Goal: Task Accomplishment & Management: Manage account settings

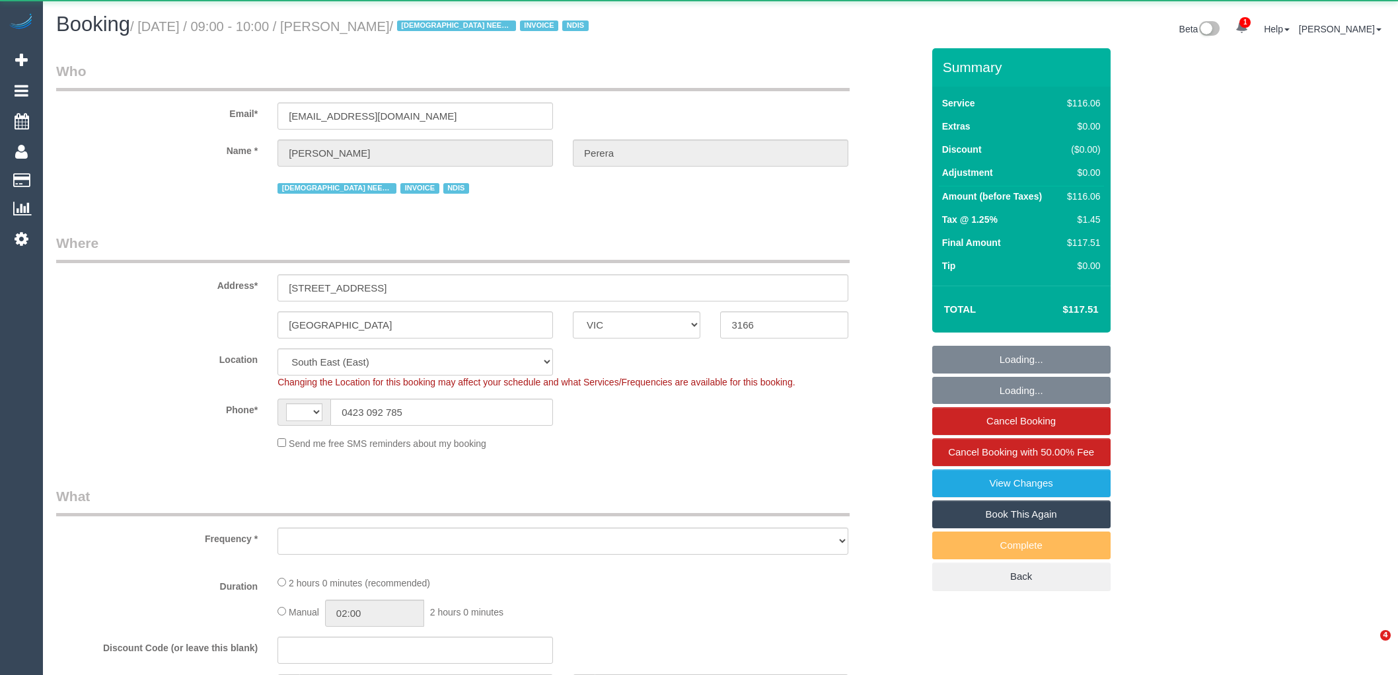
select select "VIC"
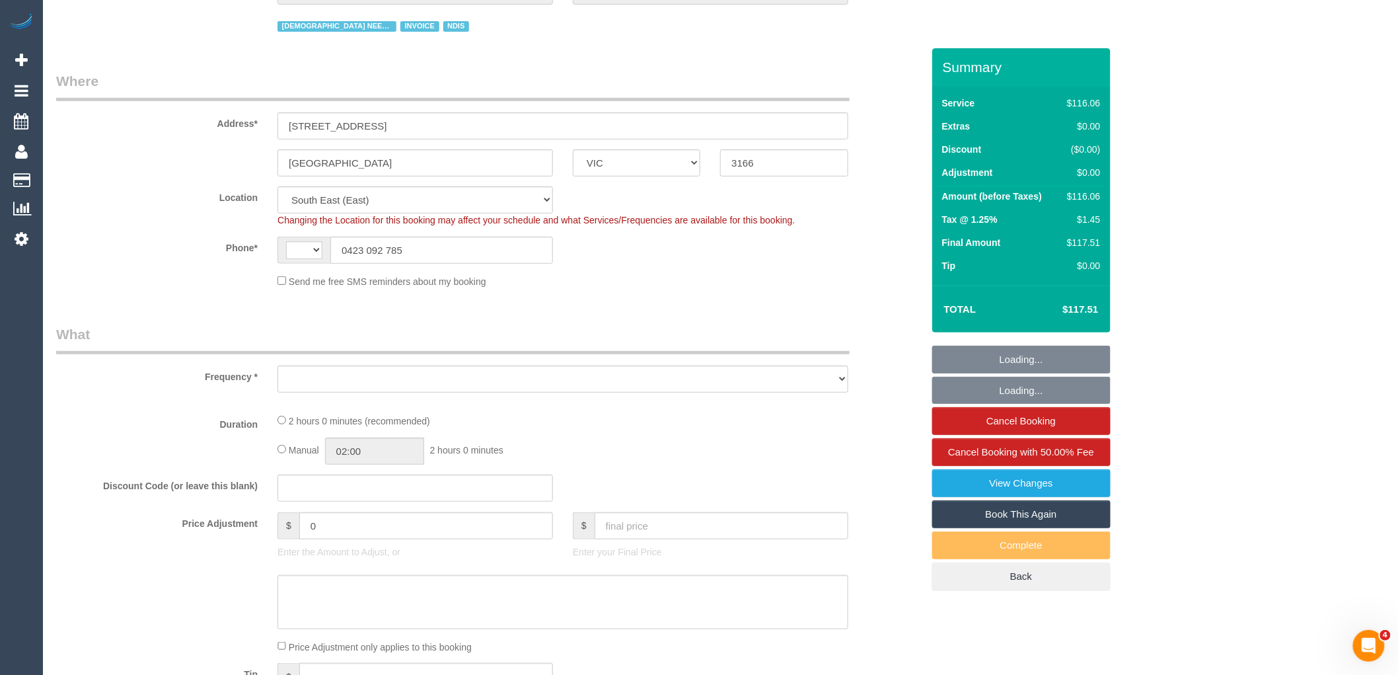
select select "string:AU"
select select "object:297"
select select "number:28"
select select "number:14"
select select "number:19"
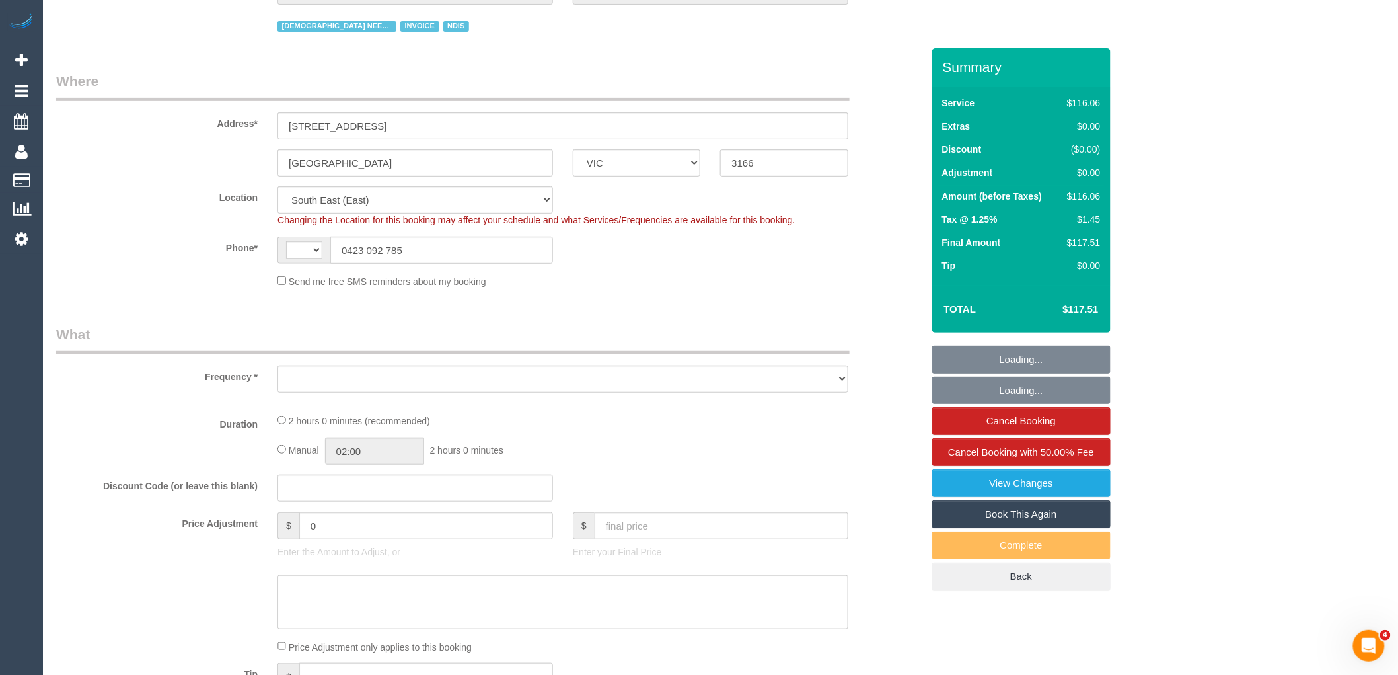
select select "number:25"
select select "object:695"
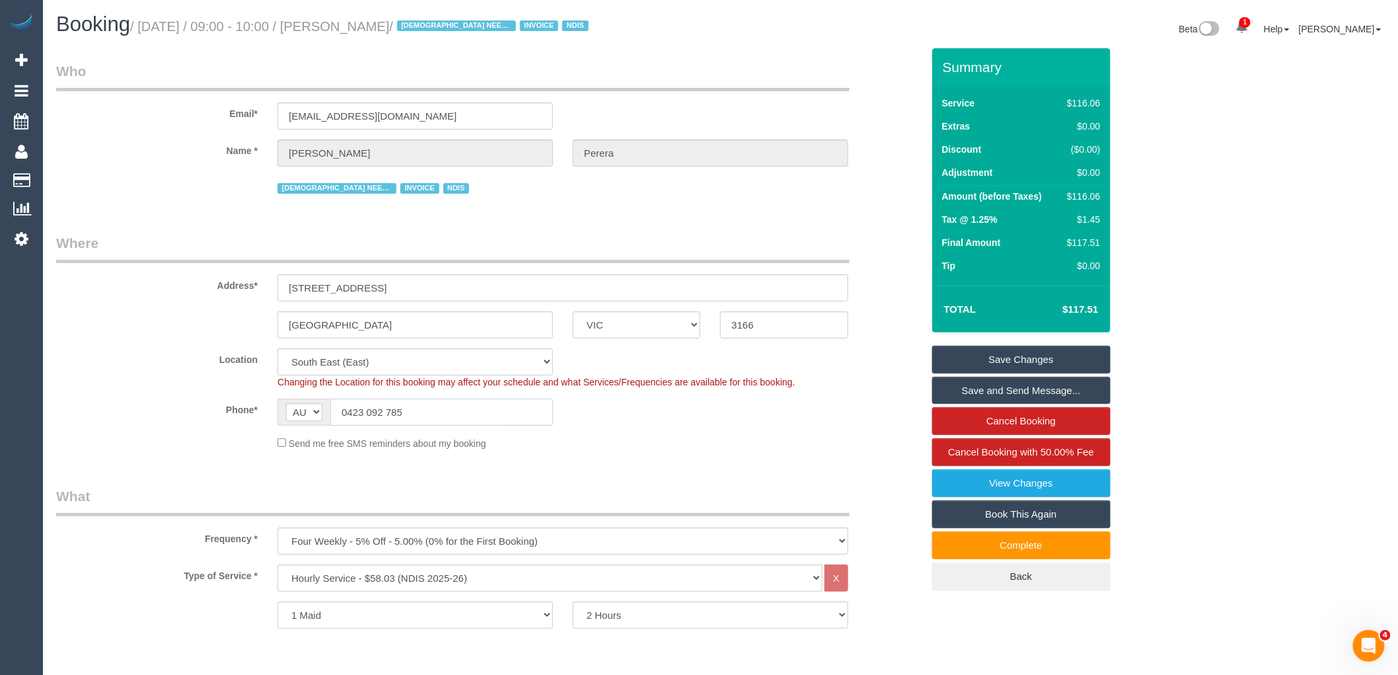
drag, startPoint x: 451, startPoint y: 411, endPoint x: 195, endPoint y: 410, distance: 256.3
click at [196, 410] on div "Phone* AF AL DZ AD AO AI AQ AG AR AM AW AU AT AZ BS BH BD BB BY BE BZ BJ BM BT …" at bounding box center [489, 411] width 886 height 27
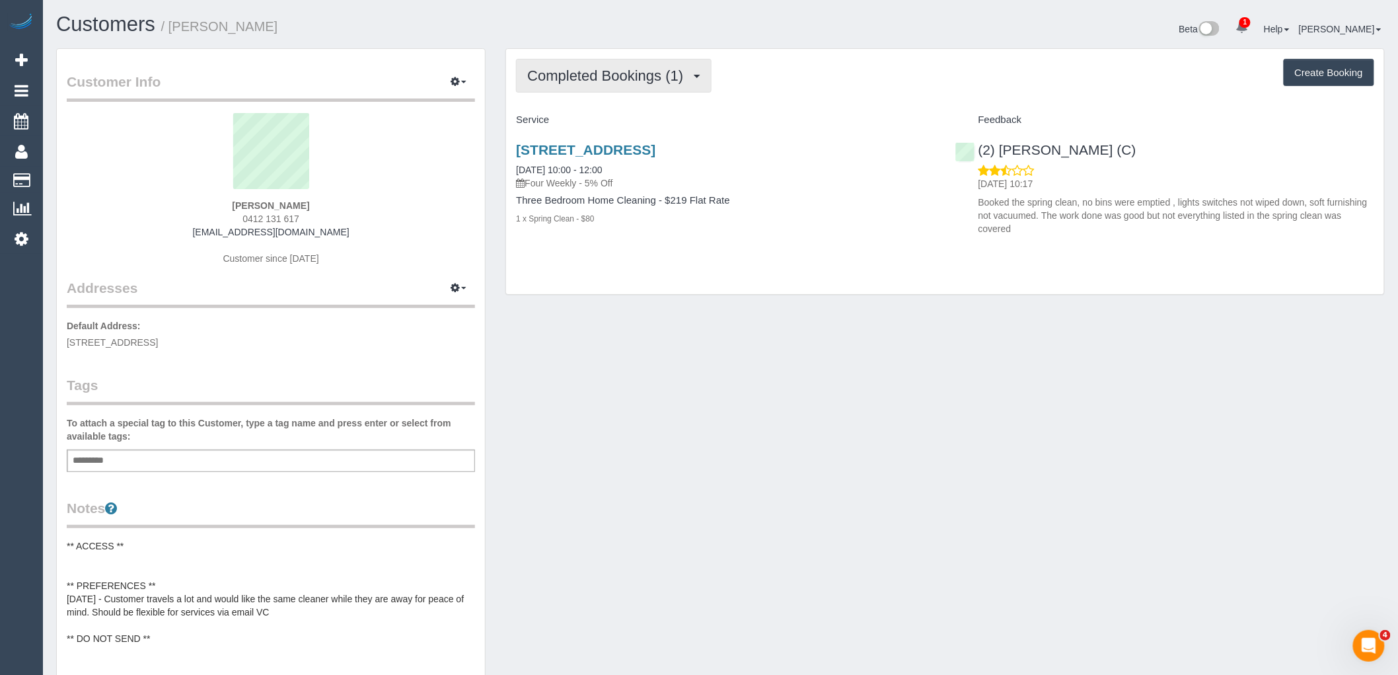
click at [567, 91] on button "Completed Bookings (1)" at bounding box center [614, 76] width 196 height 34
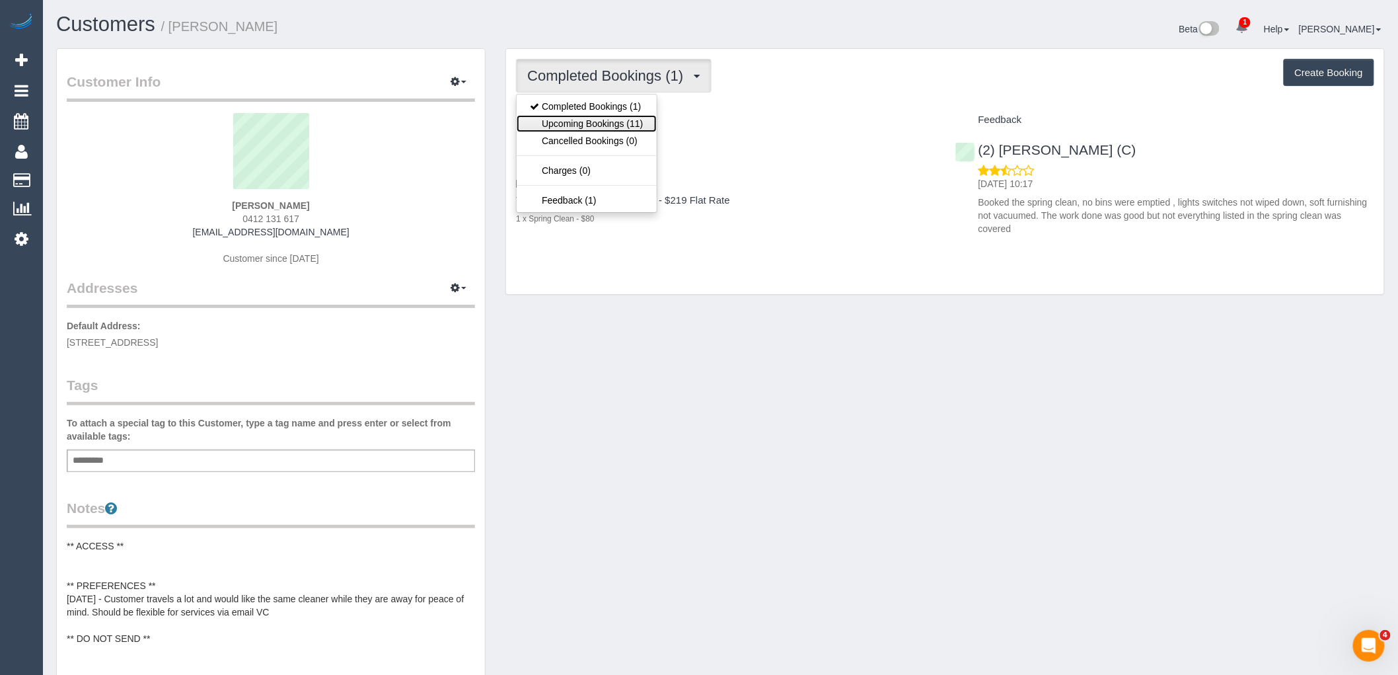
click at [596, 130] on link "Upcoming Bookings (11)" at bounding box center [586, 123] width 139 height 17
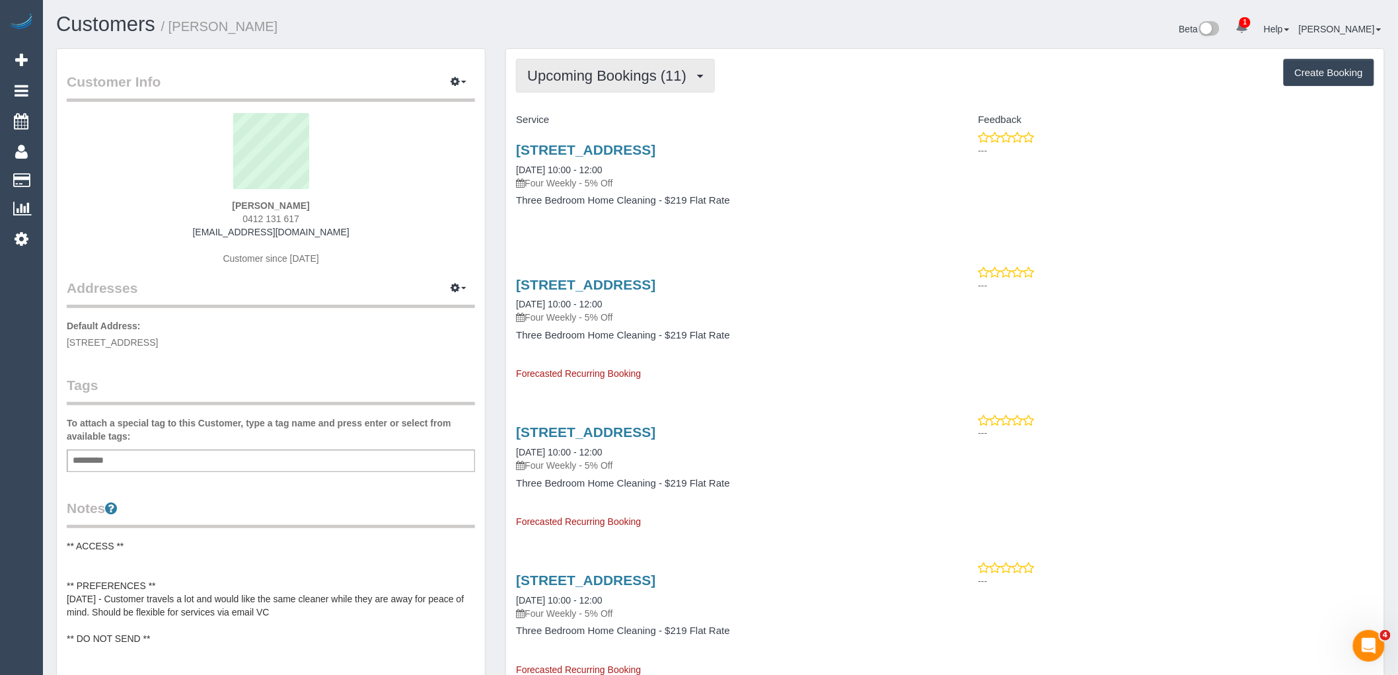
click at [621, 76] on span "Upcoming Bookings (11)" at bounding box center [610, 75] width 166 height 17
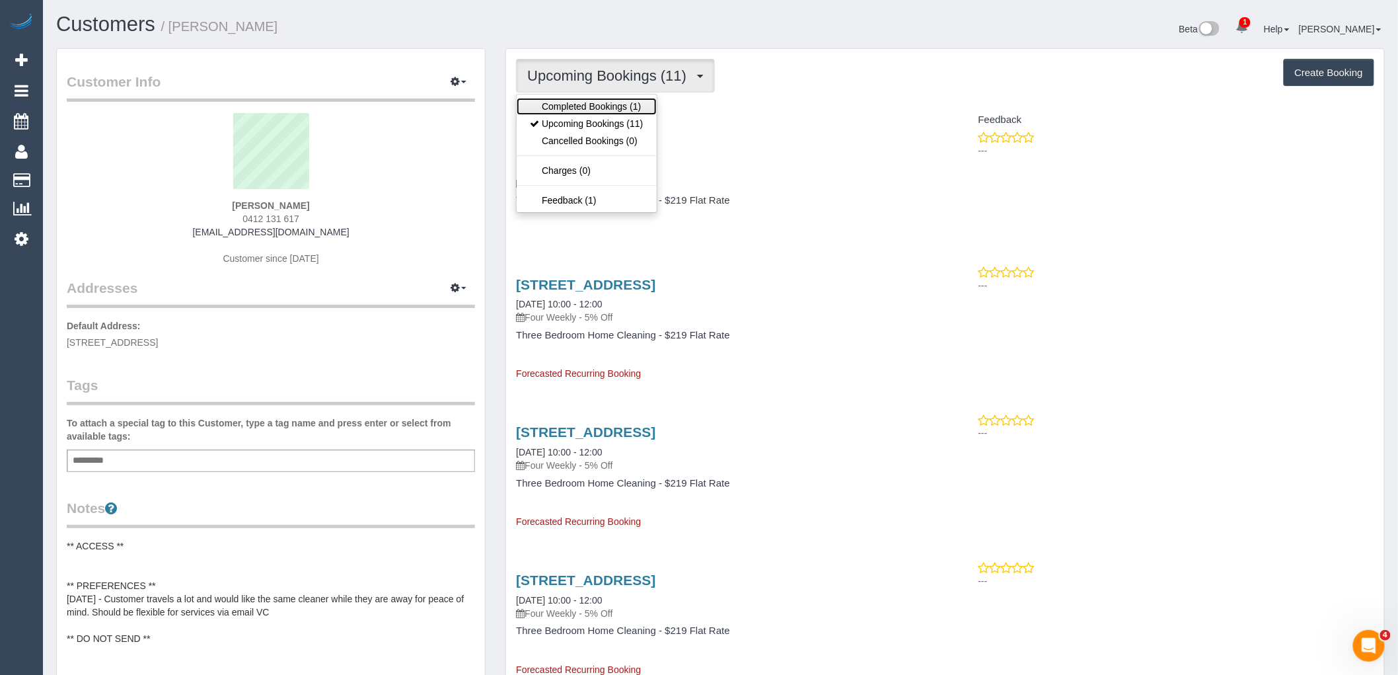
click at [622, 100] on link "Completed Bookings (1)" at bounding box center [586, 106] width 139 height 17
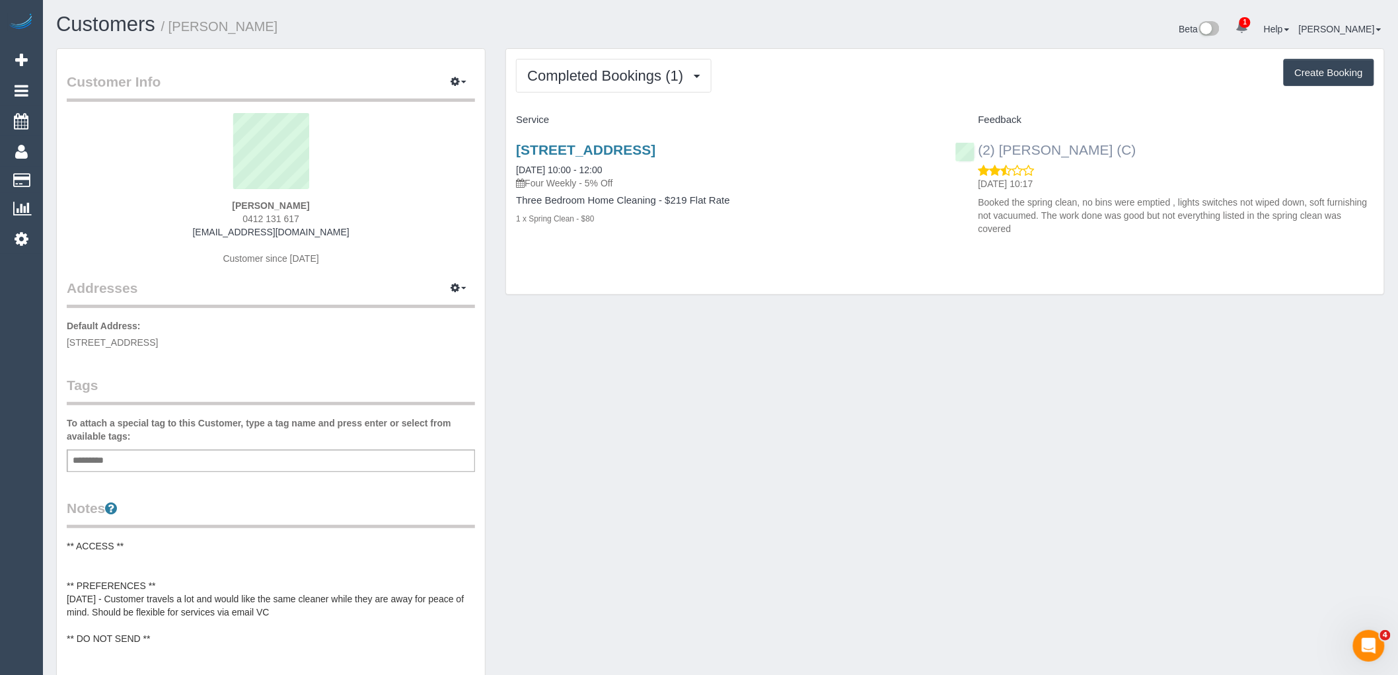
click at [975, 148] on div "(2) Dinitha Gunawardana (C) 07/09/2025 10:17 Booked the spring clean, no bins w…" at bounding box center [1164, 186] width 439 height 110
copy link "(2) [PERSON_NAME] (C)"
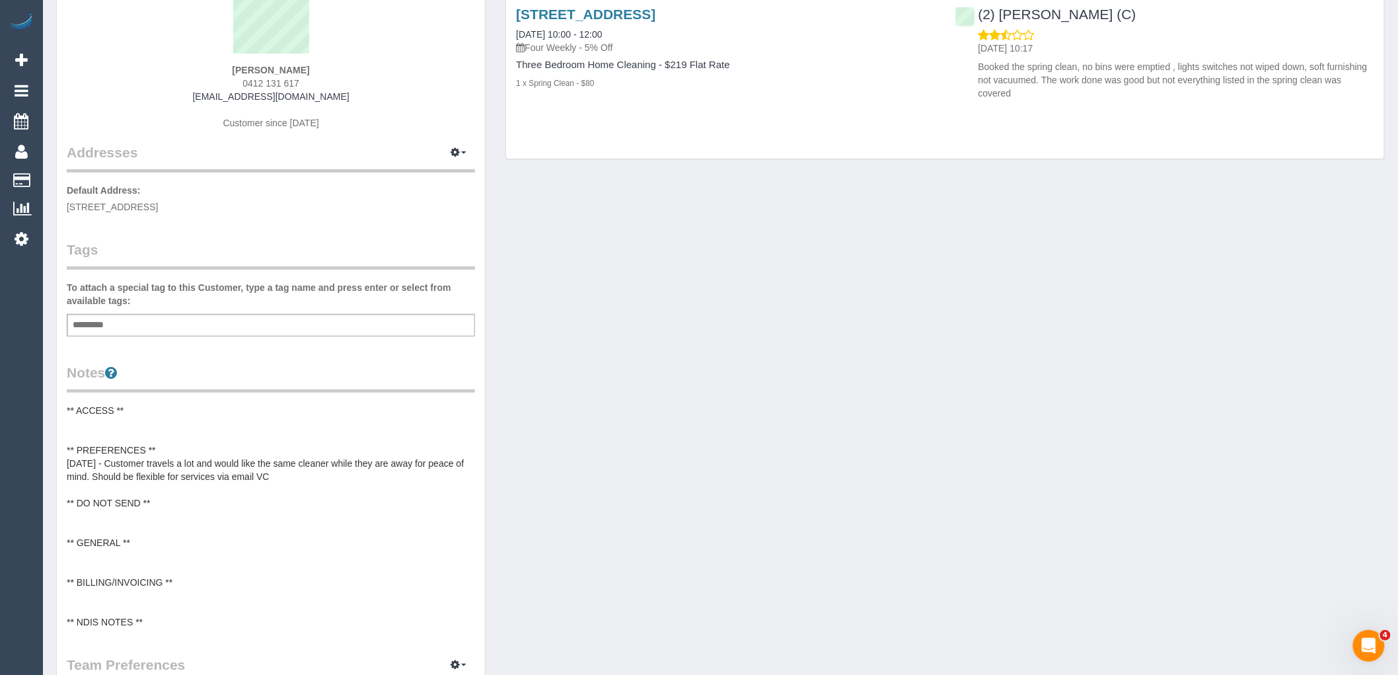
scroll to position [293, 0]
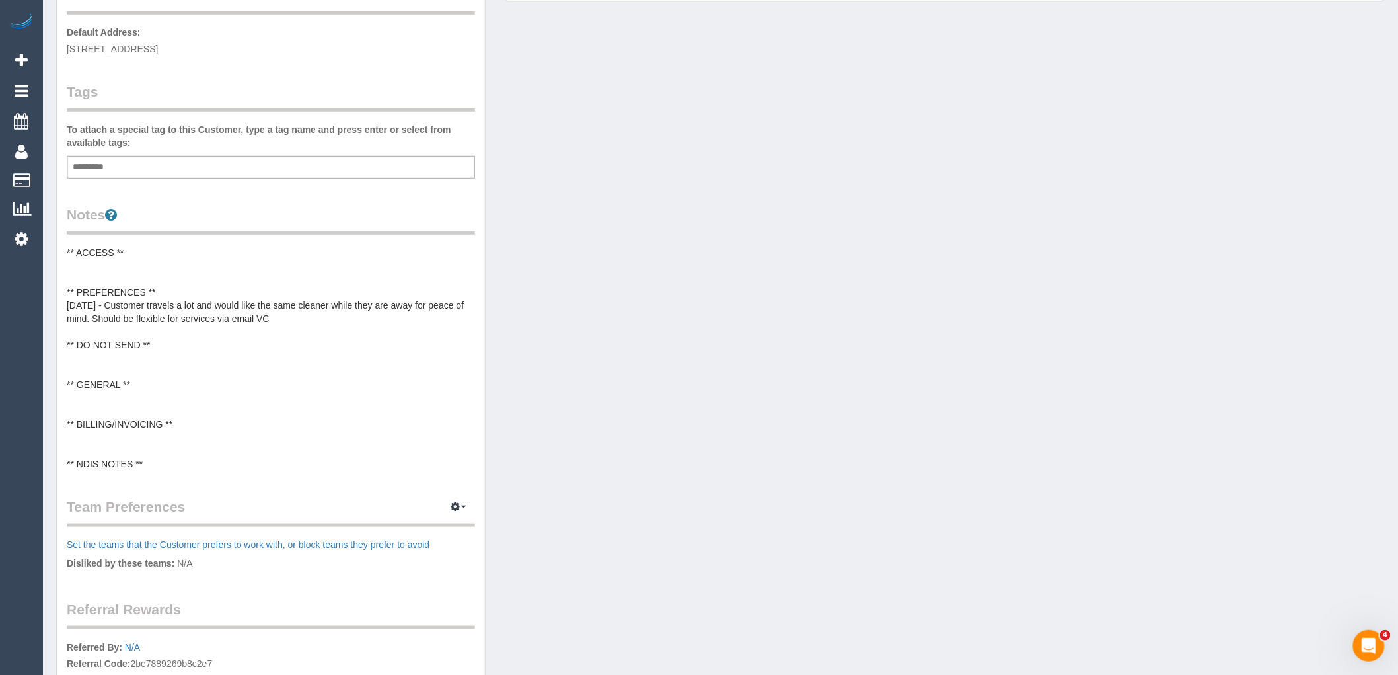
click at [120, 349] on pre "** ACCESS ** ** PREFERENCES ** 11/08/25 - Customer travels a lot and would like…" at bounding box center [271, 358] width 408 height 225
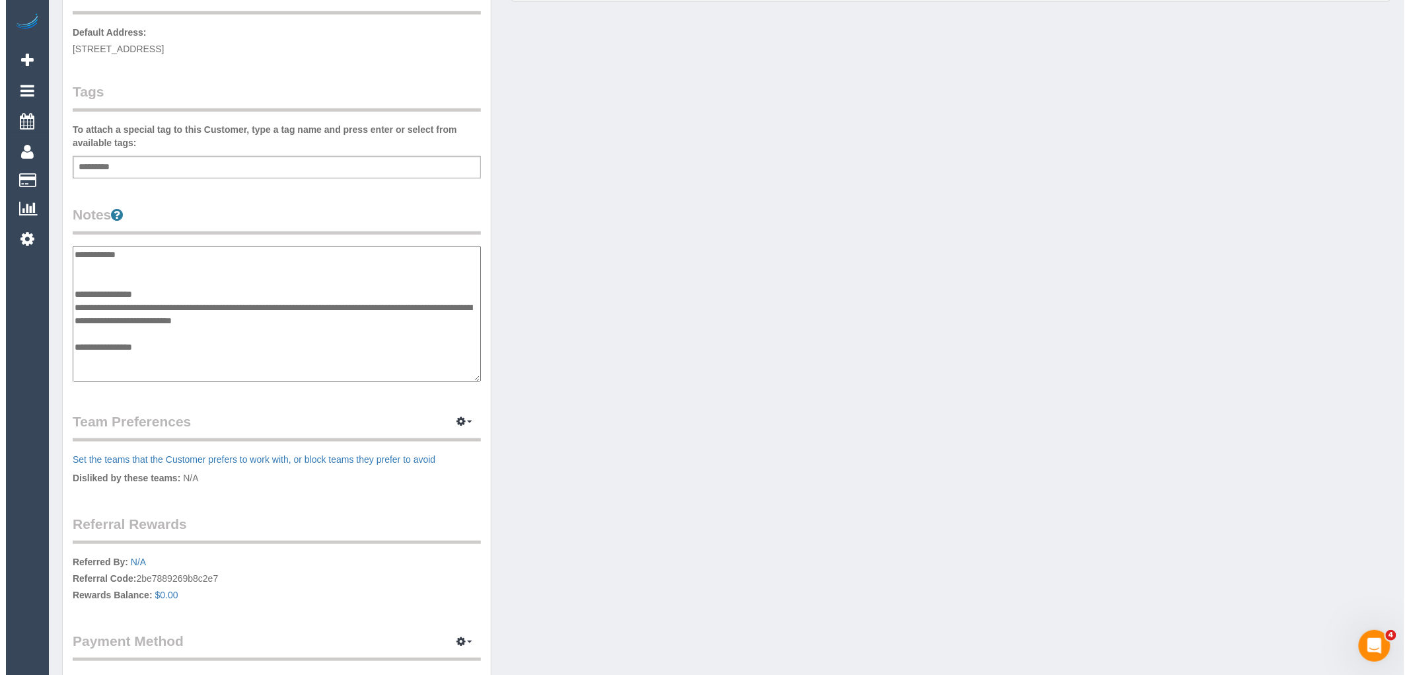
scroll to position [92, 0]
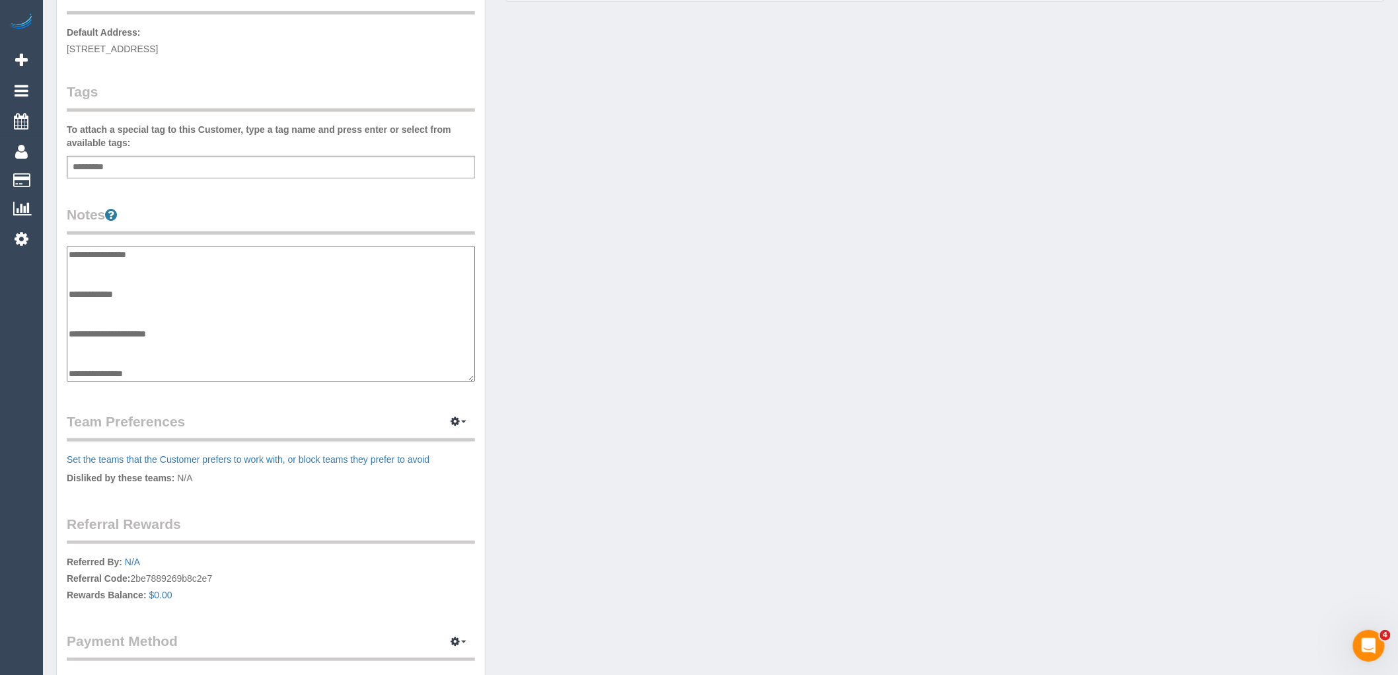
click at [106, 269] on textarea "**********" at bounding box center [271, 314] width 408 height 136
click at [414, 260] on textarea "**********" at bounding box center [271, 314] width 408 height 136
paste textarea "**********"
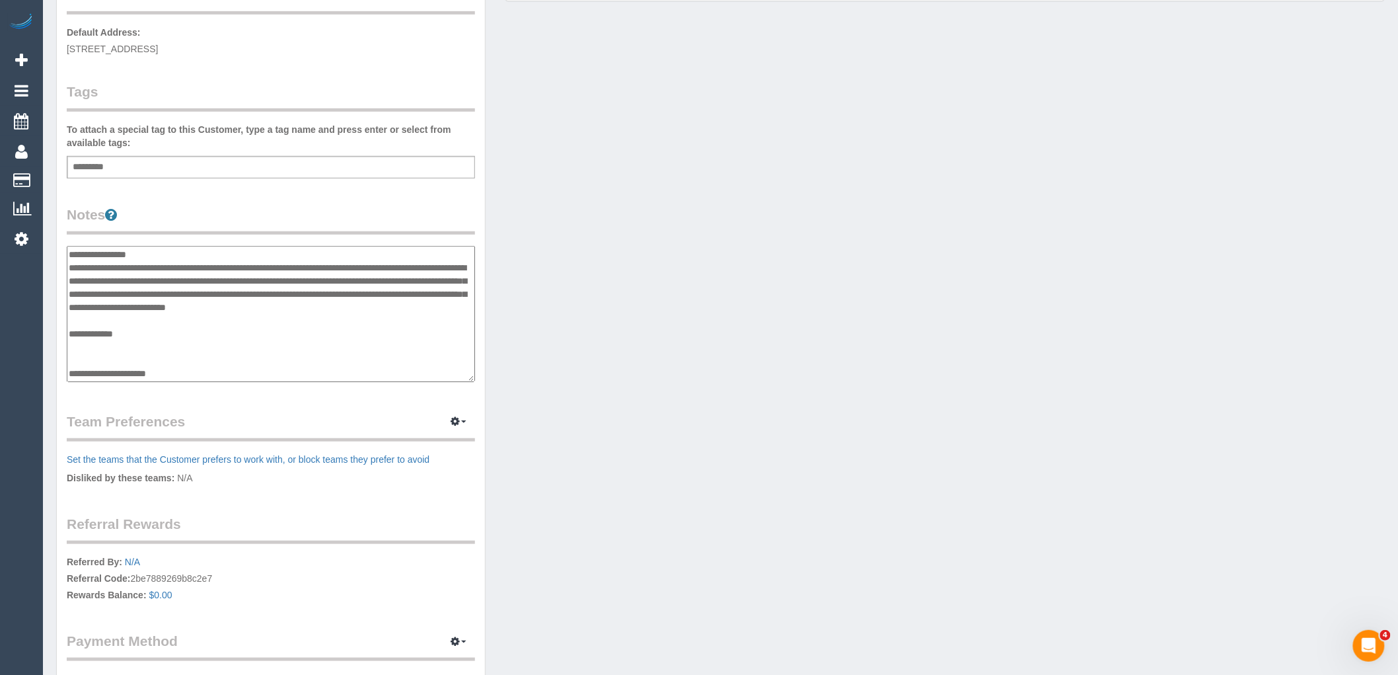
type textarea "**********"
click at [721, 378] on div "Customer Info Edit Contact Info Send Message Email Preferences Special Sales Ta…" at bounding box center [720, 247] width 1348 height 985
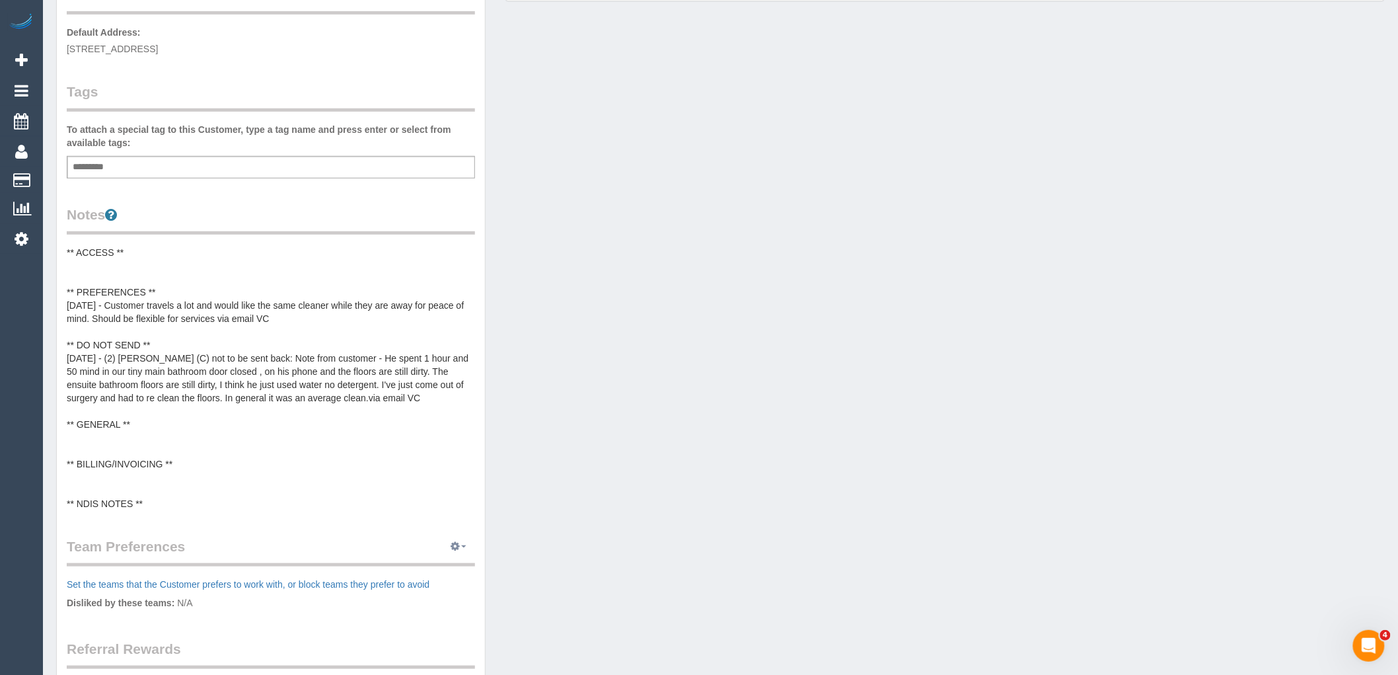
click at [464, 547] on button "button" at bounding box center [458, 546] width 33 height 20
click at [414, 569] on link "Manage Preferences" at bounding box center [418, 570] width 112 height 17
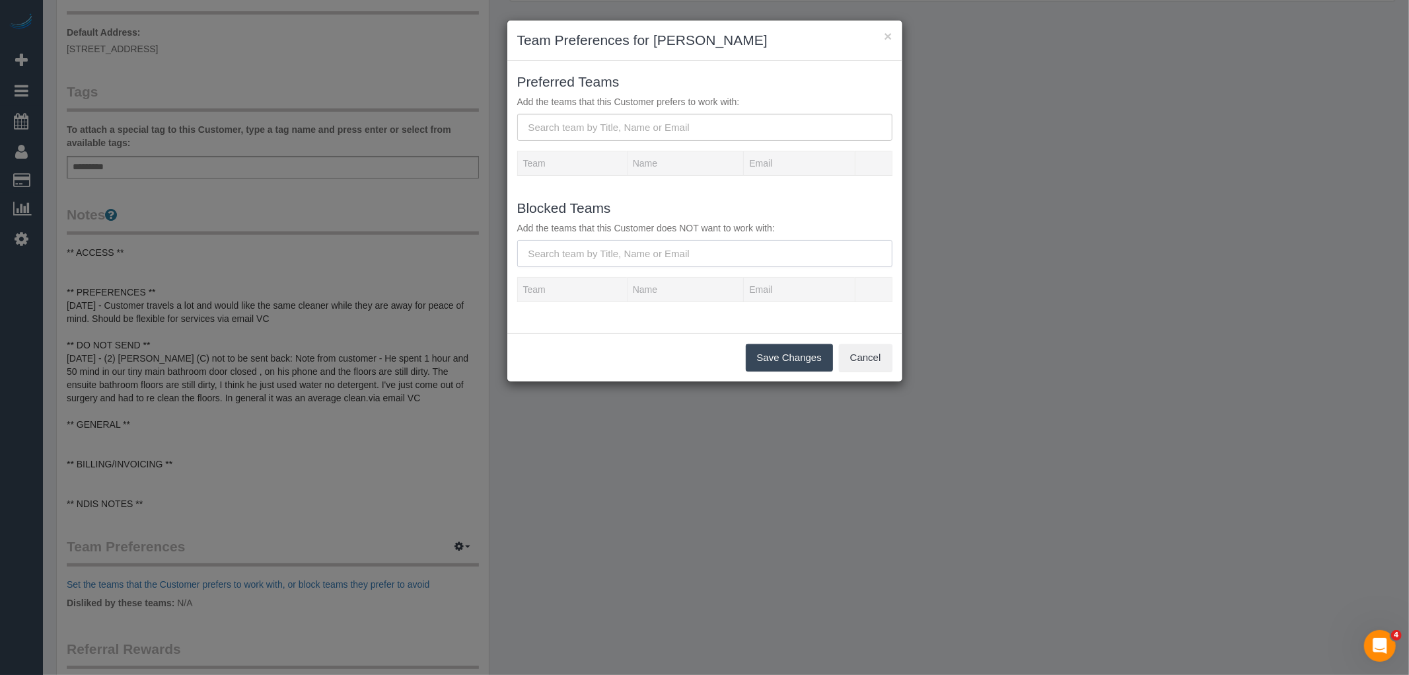
click at [717, 247] on input "text" at bounding box center [704, 253] width 375 height 27
type input "i"
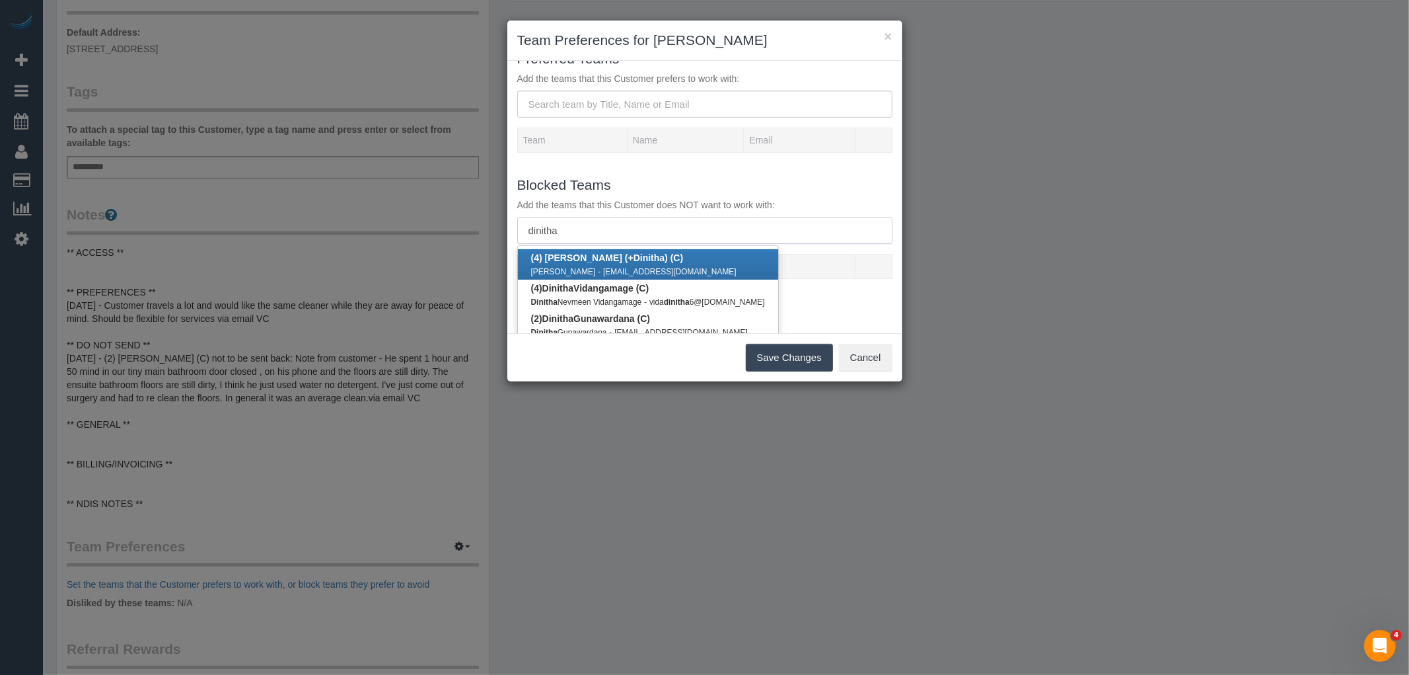
scroll to position [34, 0]
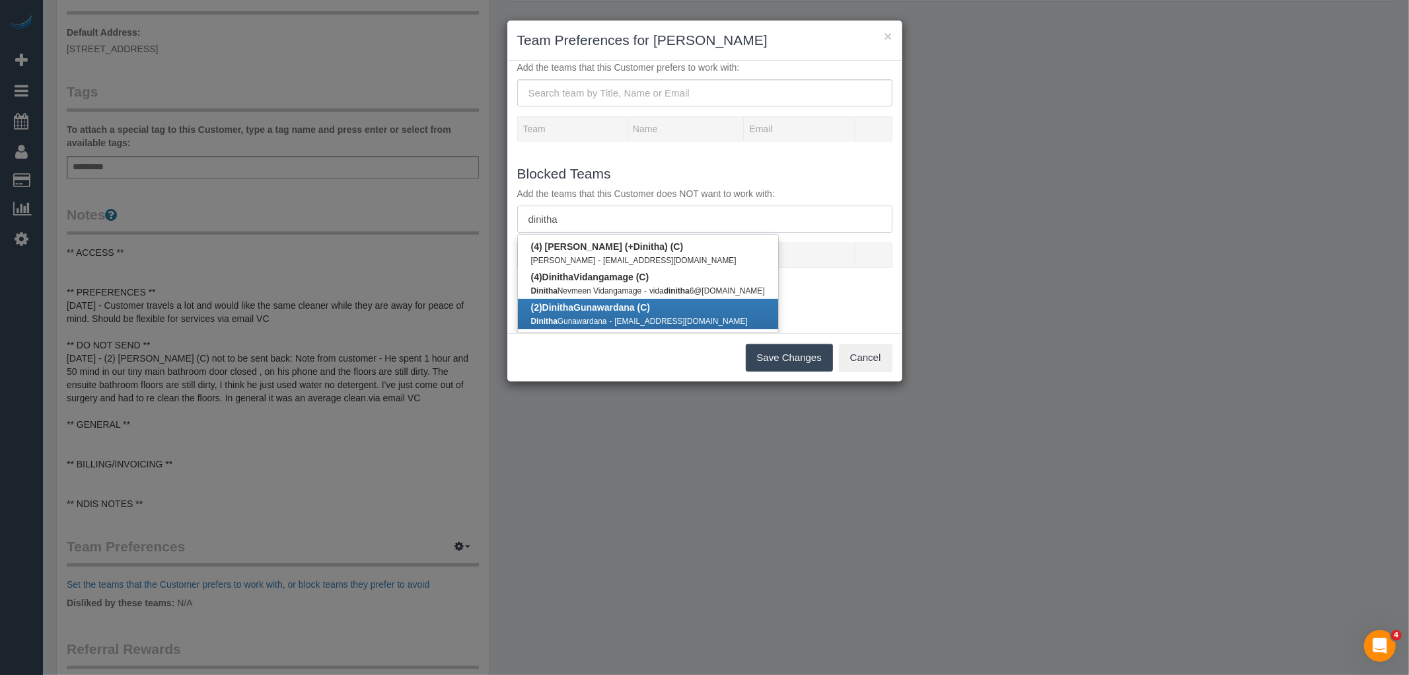
type input "dinitha"
click at [661, 309] on link "(2) Dinitha Gunawardana (C) Dinitha Gunawardana - gheatpro@gmail.com" at bounding box center [648, 314] width 260 height 30
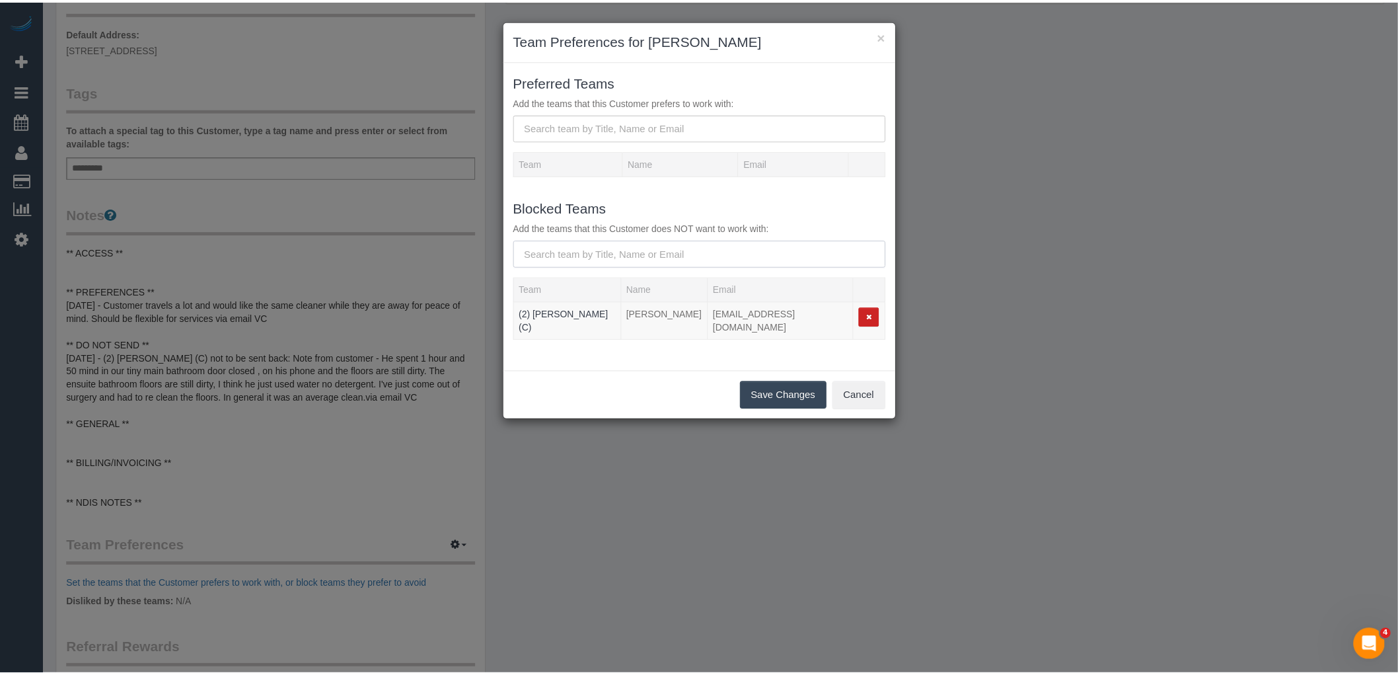
scroll to position [0, 0]
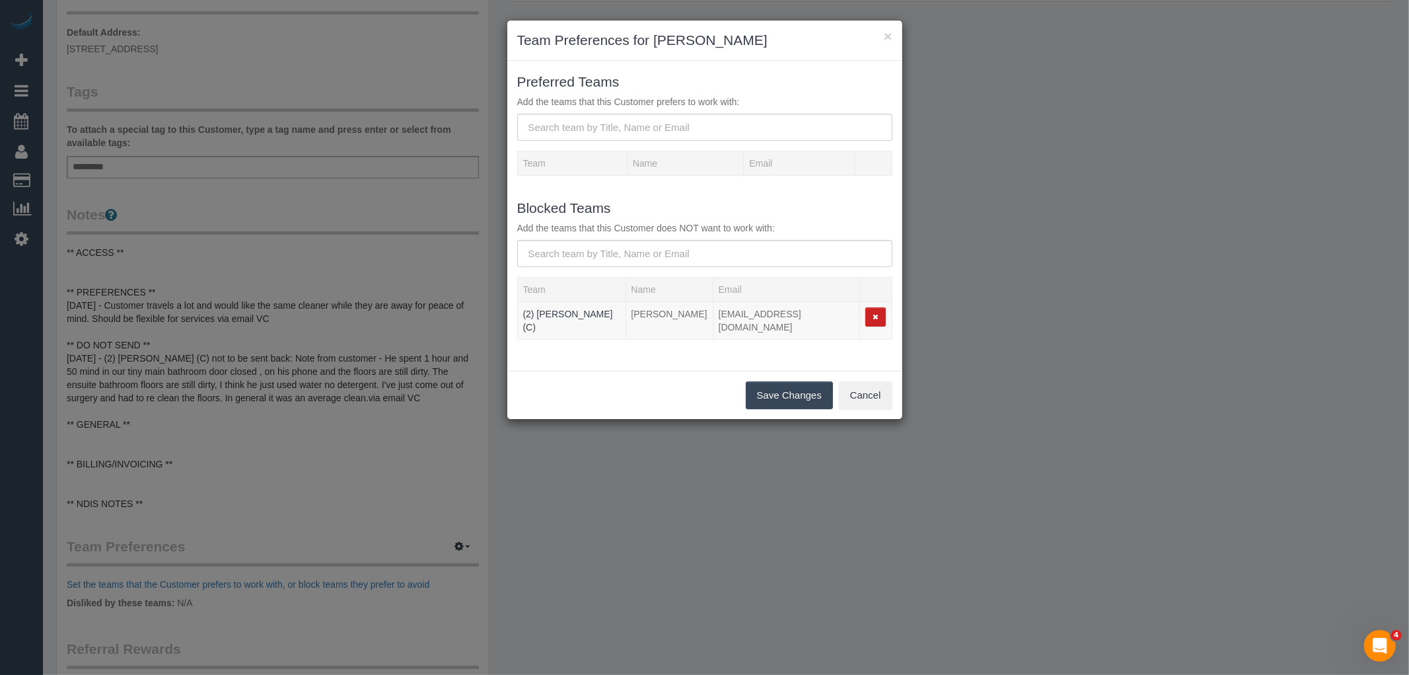
click at [795, 385] on button "Save Changes" at bounding box center [789, 395] width 87 height 28
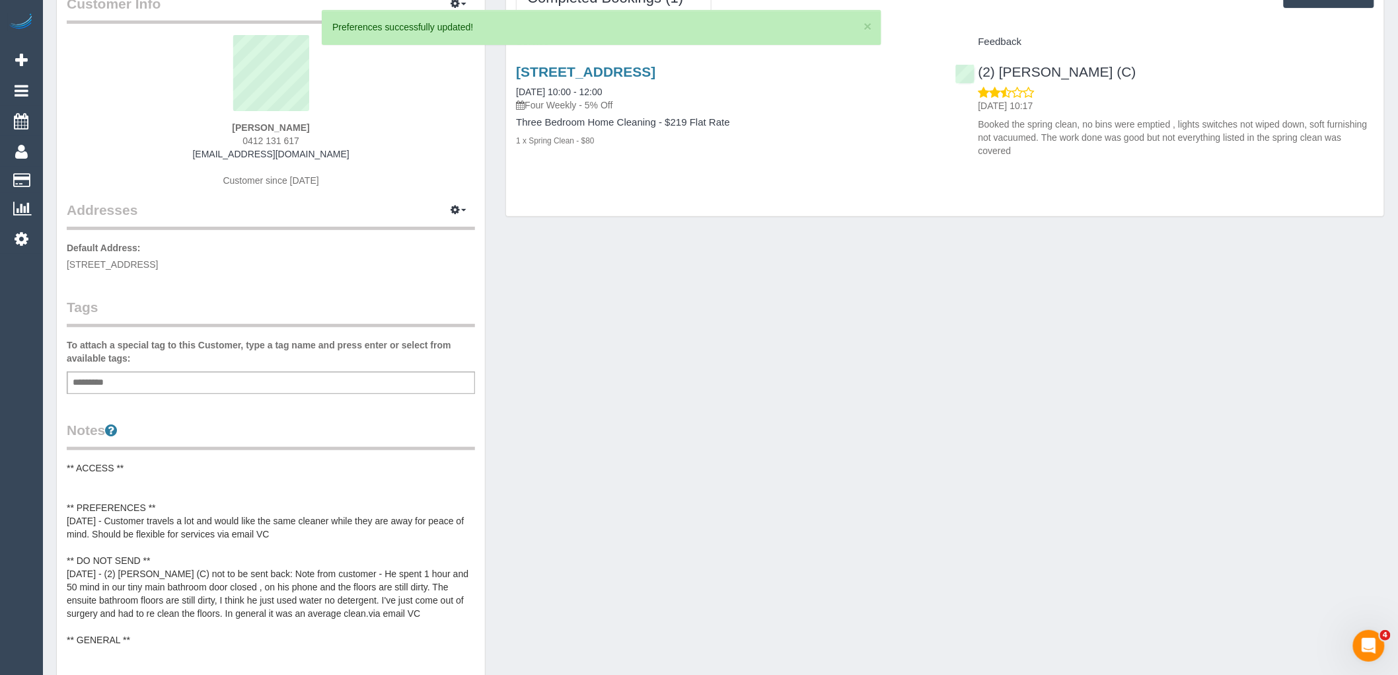
scroll to position [440, 0]
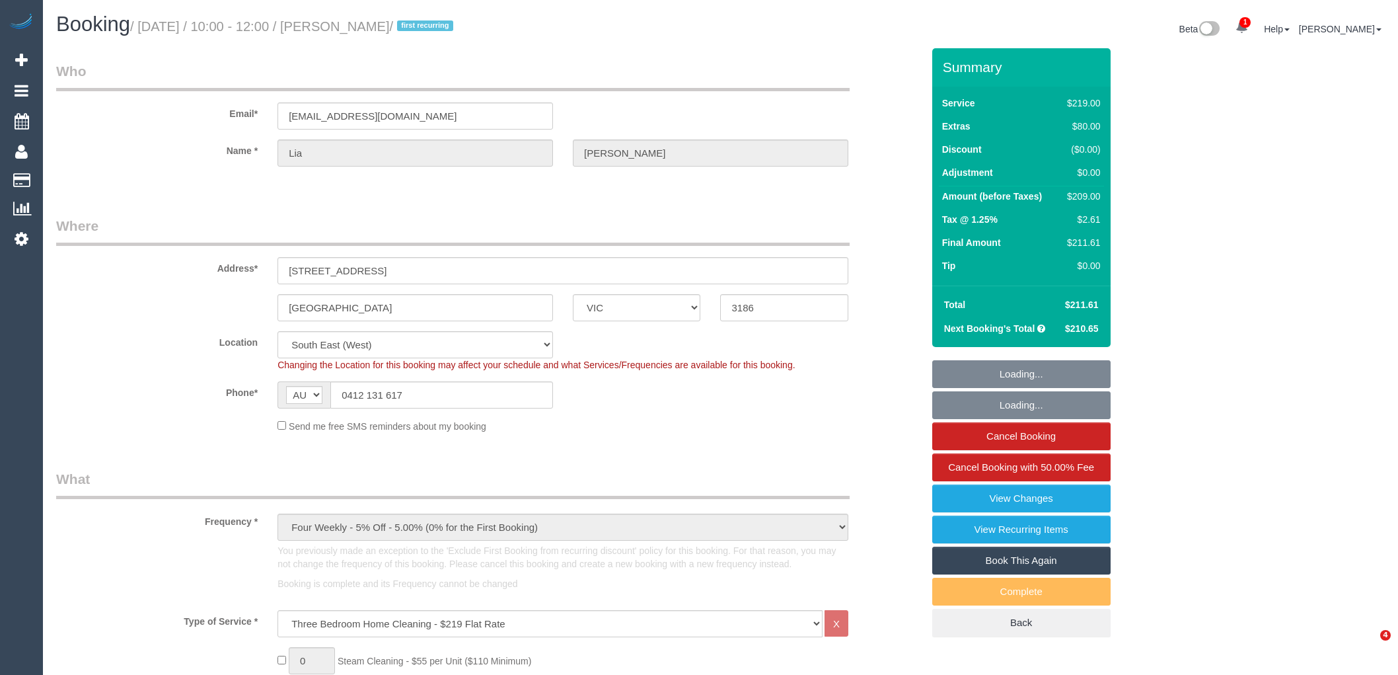
select select "VIC"
select select "number:28"
select select "number:14"
select select "number:19"
select select "number:24"
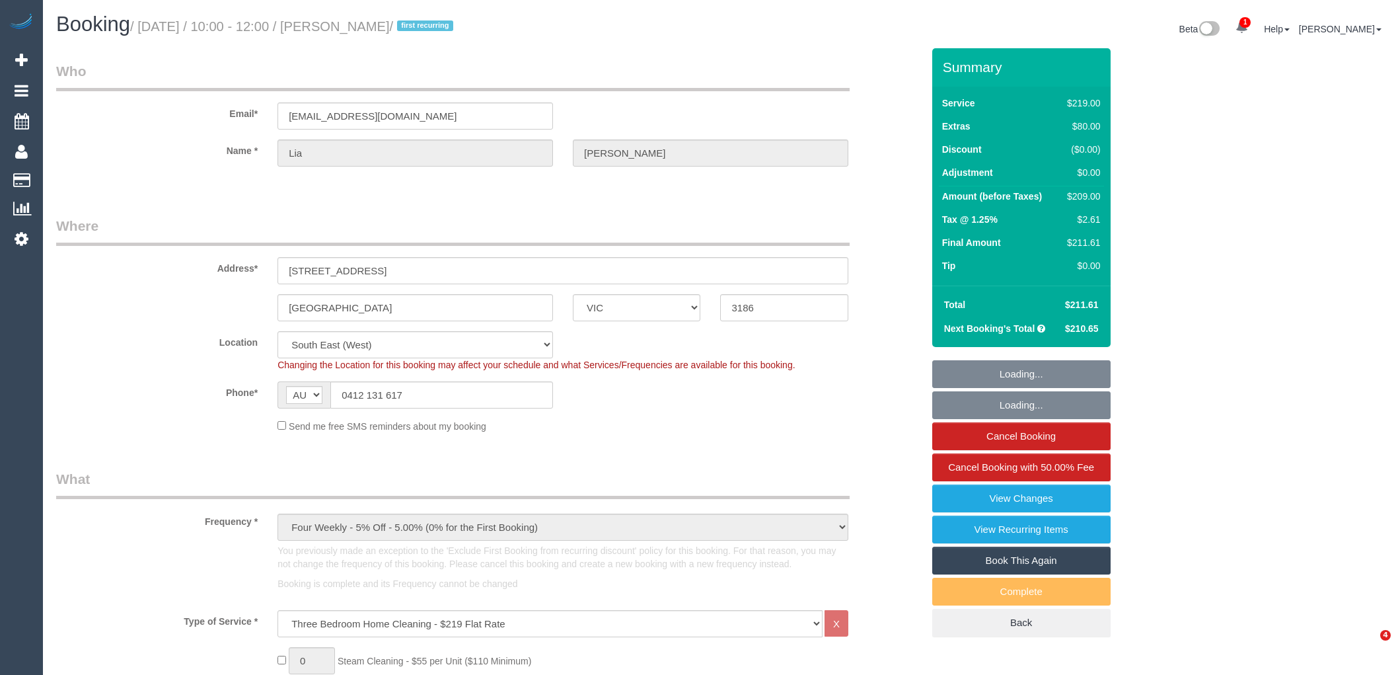
select select "number:34"
select select "number:26"
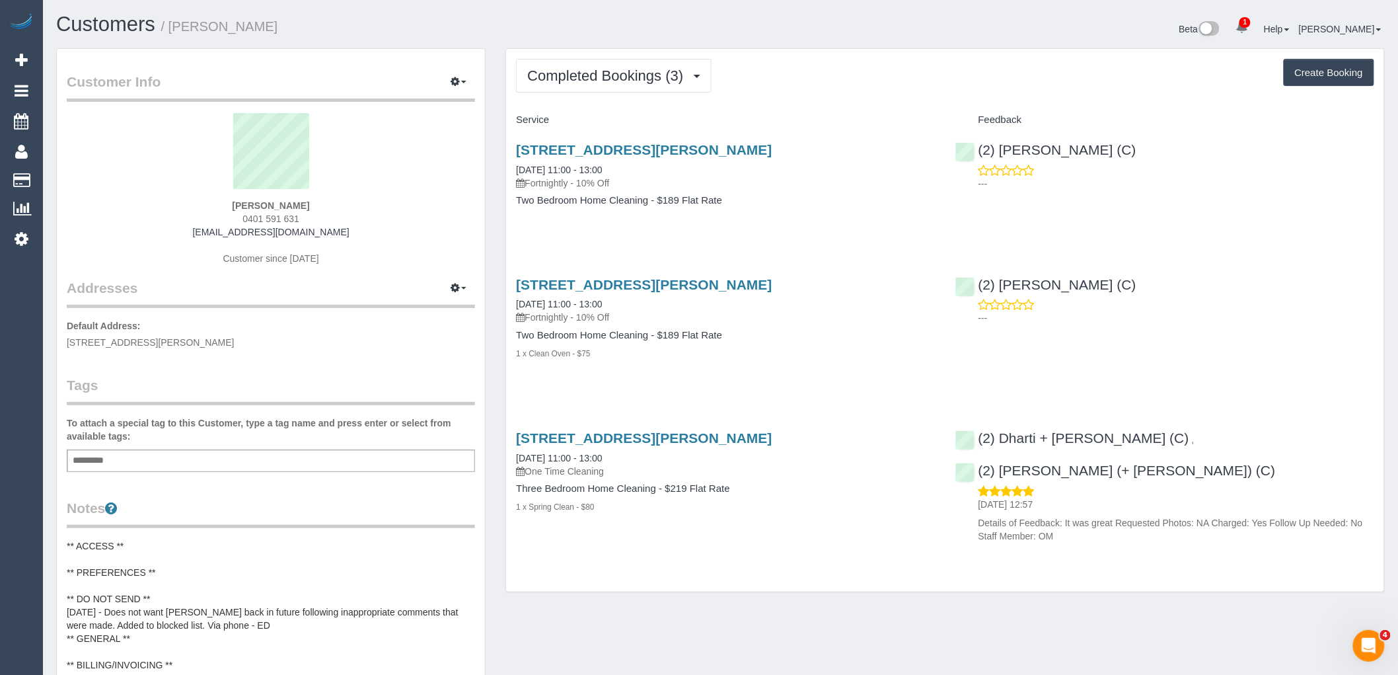
drag, startPoint x: 238, startPoint y: 207, endPoint x: 199, endPoint y: 203, distance: 39.1
click at [199, 203] on div "Neela Haryani 0401 591 631 haryani.neela@gmail.com Customer since 2025" at bounding box center [271, 195] width 408 height 165
copy strong "Neela Haryani"
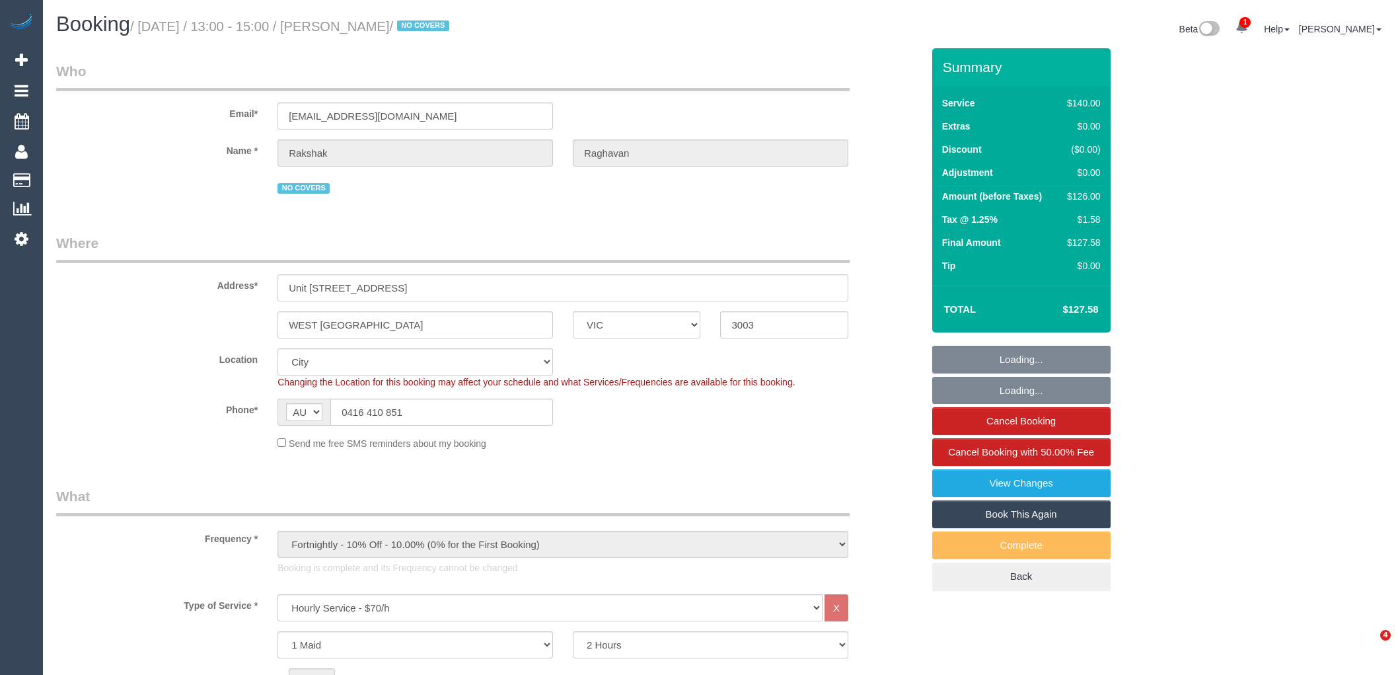
select select "VIC"
select select "number:28"
select select "number:14"
select select "number:18"
select select "number:22"
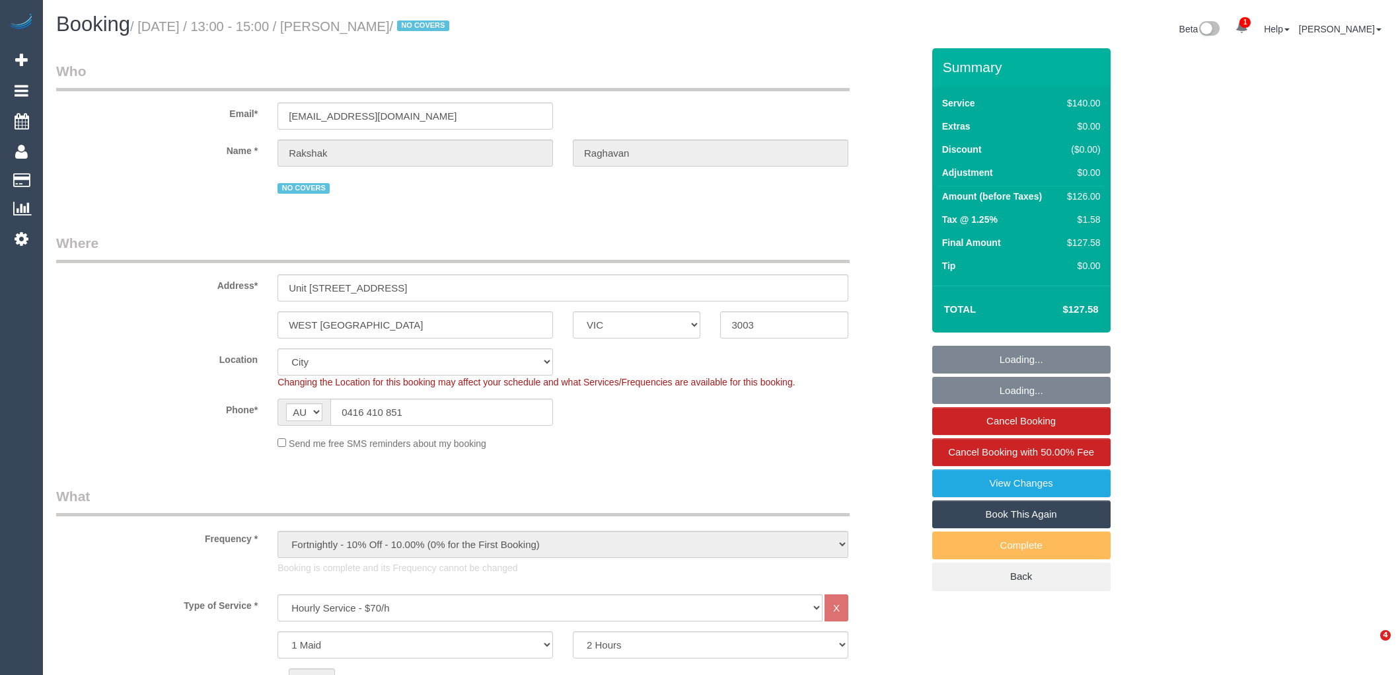
select select "number:34"
select select "number:13"
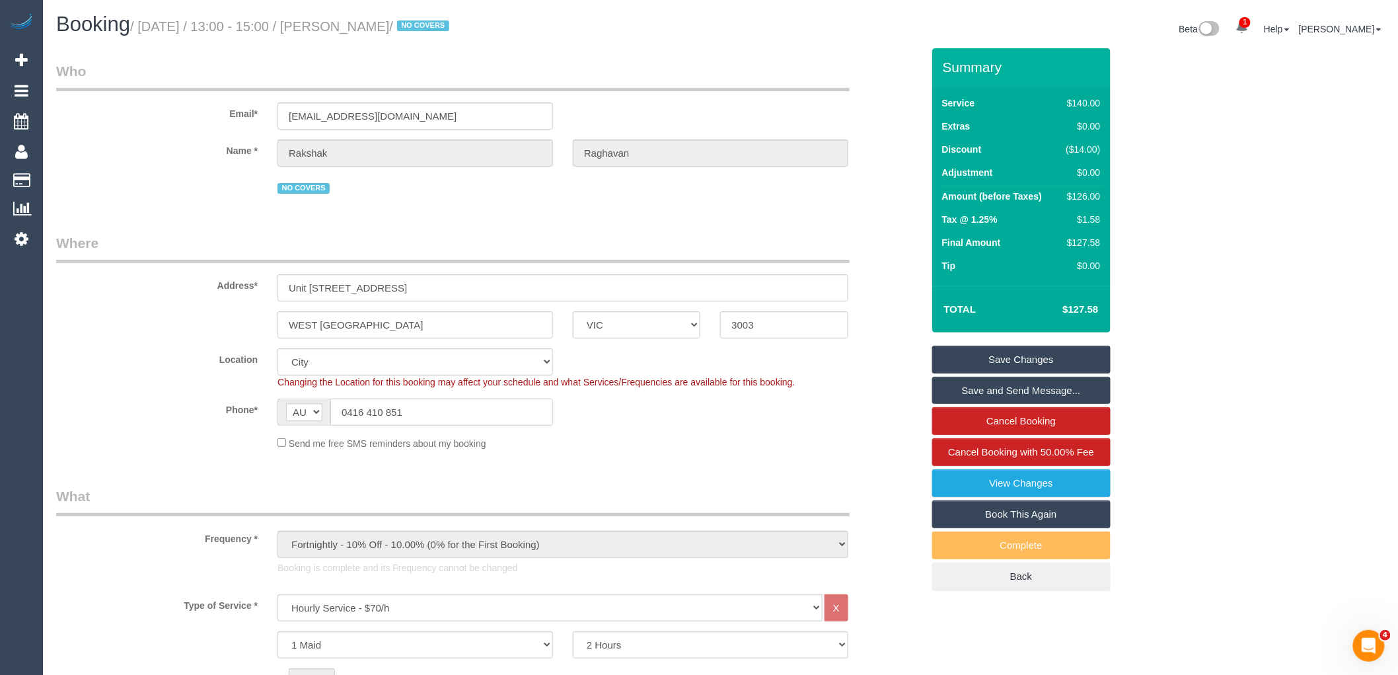
drag, startPoint x: 429, startPoint y: 407, endPoint x: 166, endPoint y: 415, distance: 263.1
click at [217, 404] on div "Phone* AF AL DZ AD AO AI AQ AG AR AM AW AU AT AZ BS BH BD BB BY BE BZ BJ BM BT …" at bounding box center [489, 411] width 886 height 27
click at [1022, 423] on link "Cancel Booking" at bounding box center [1021, 421] width 178 height 28
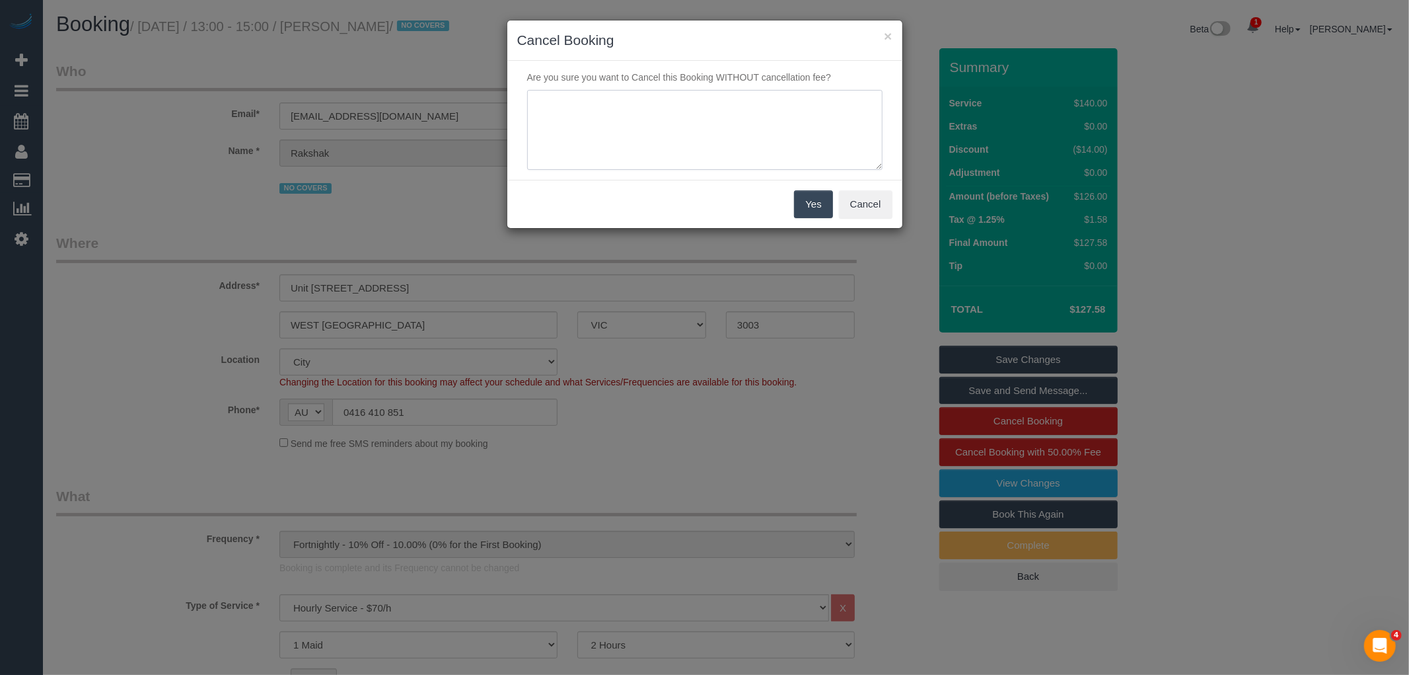
click at [591, 155] on textarea at bounding box center [704, 130] width 355 height 81
click at [888, 34] on button "×" at bounding box center [888, 36] width 8 height 14
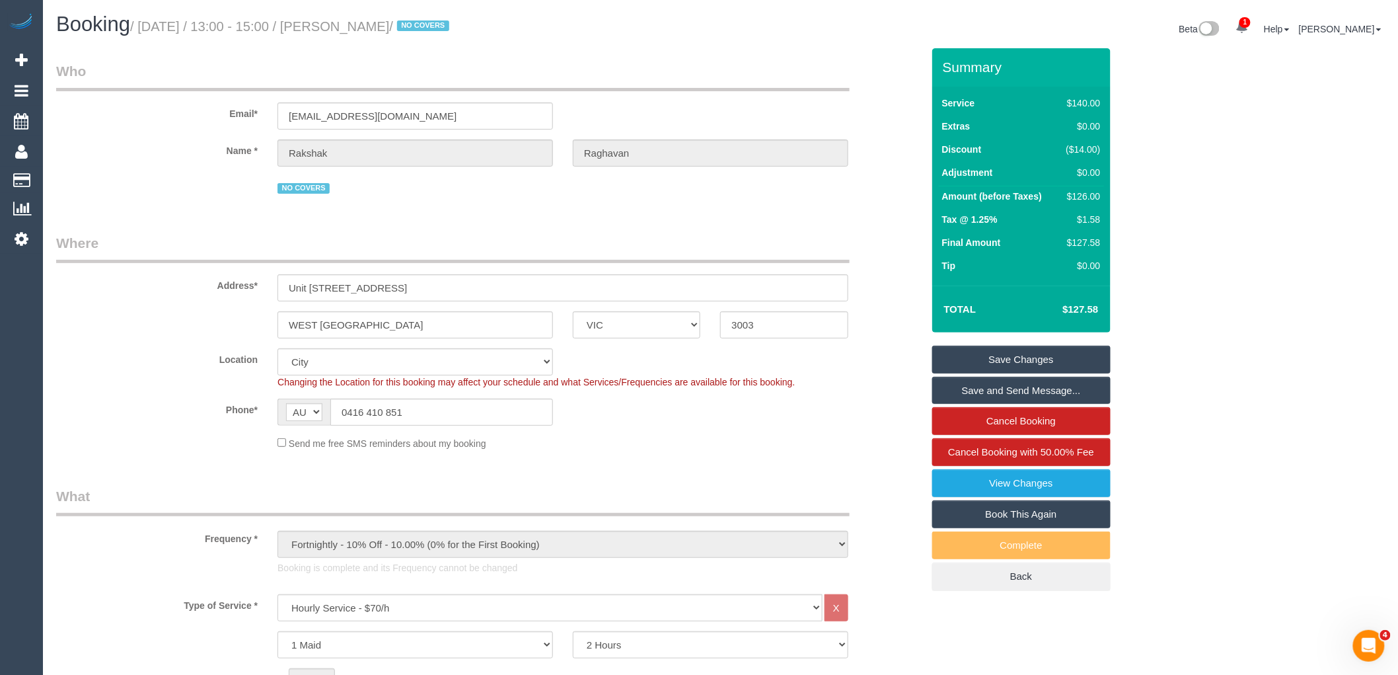
drag, startPoint x: 464, startPoint y: 25, endPoint x: 351, endPoint y: 27, distance: 113.7
click at [351, 27] on small "/ January 07, 2025 / 13:00 - 15:00 / Rakshak Raghavan / NO COVERS" at bounding box center [291, 26] width 323 height 15
copy small "Rakshak Raghavan"
click at [1043, 423] on link "Cancel Booking" at bounding box center [1021, 421] width 178 height 28
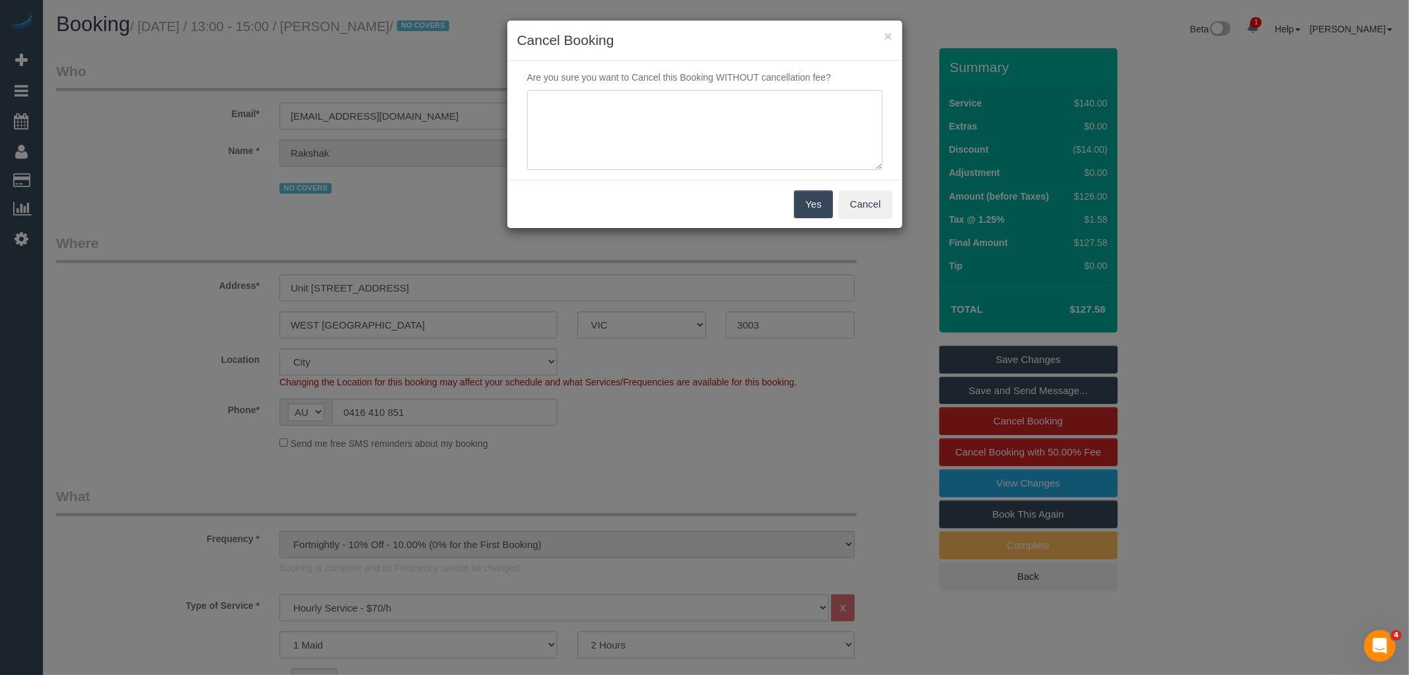
click at [638, 135] on textarea at bounding box center [704, 130] width 355 height 81
type textarea "Service never went ahead via txt VC"
click at [813, 197] on button "Yes" at bounding box center [813, 204] width 38 height 28
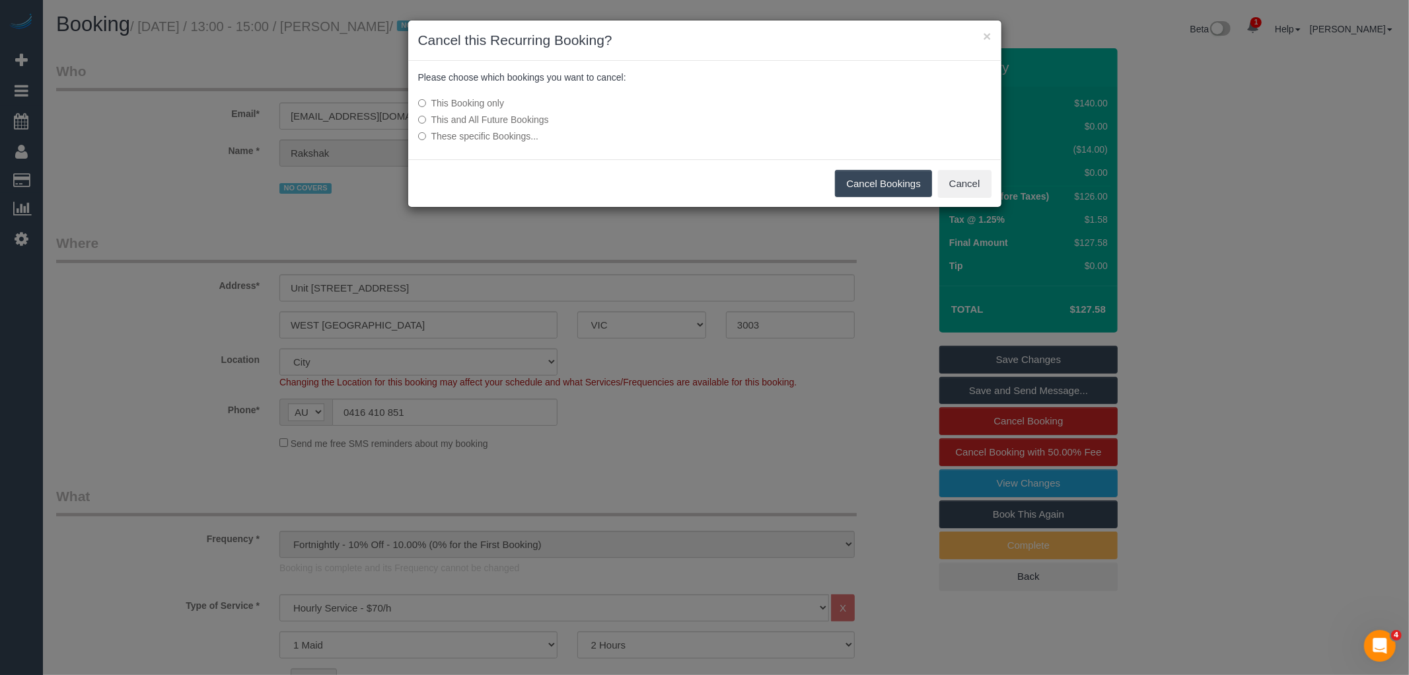
click at [910, 186] on button "Cancel Bookings" at bounding box center [883, 184] width 97 height 28
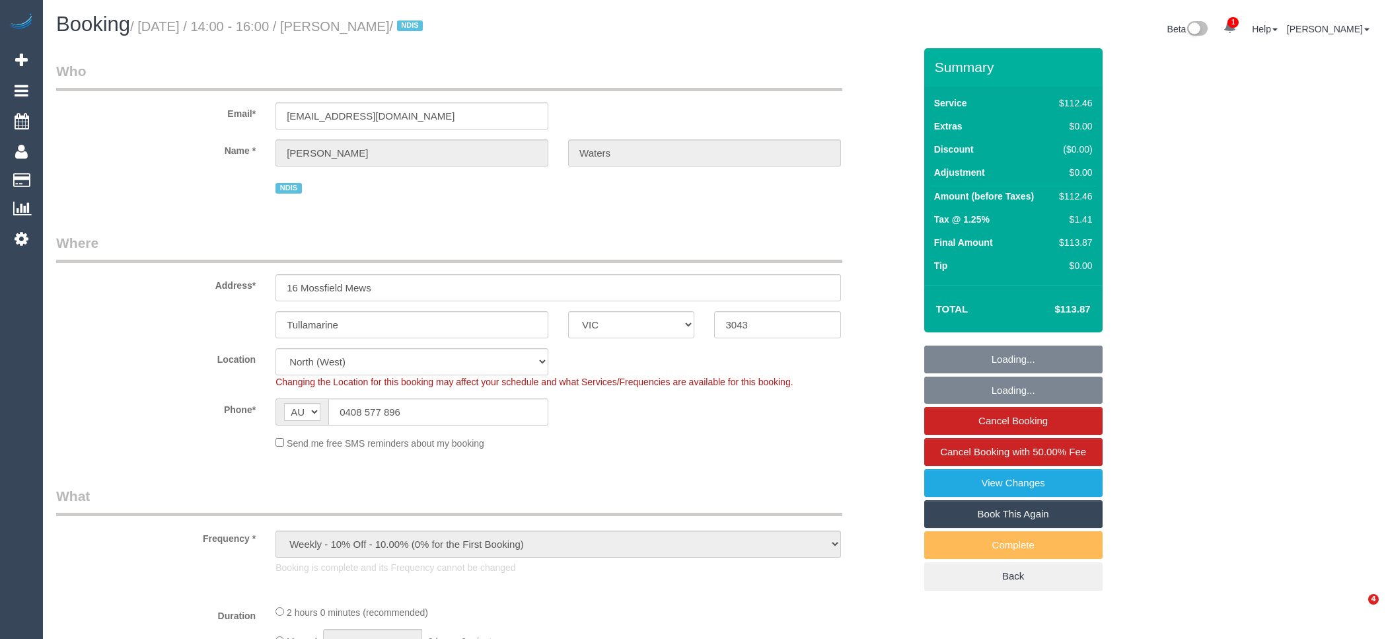
select select "VIC"
select select "object:1498"
select select "number:28"
select select "number:14"
select select "number:18"
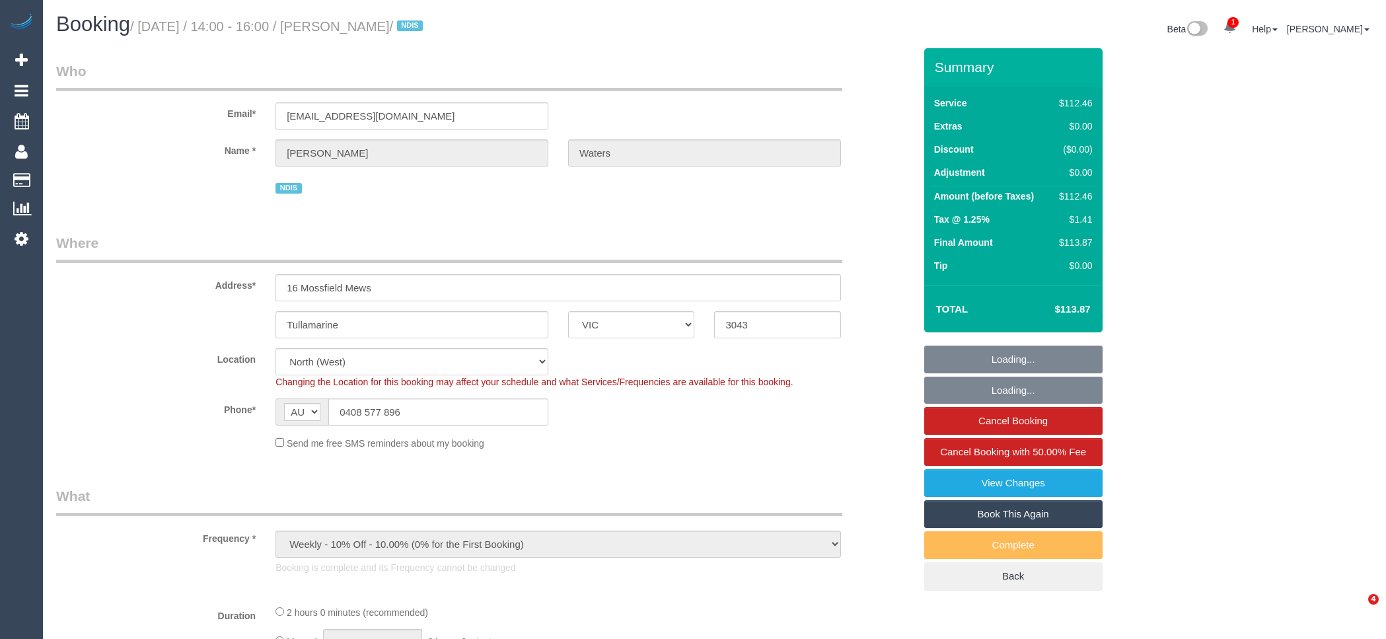
select select "number:25"
select select "number:34"
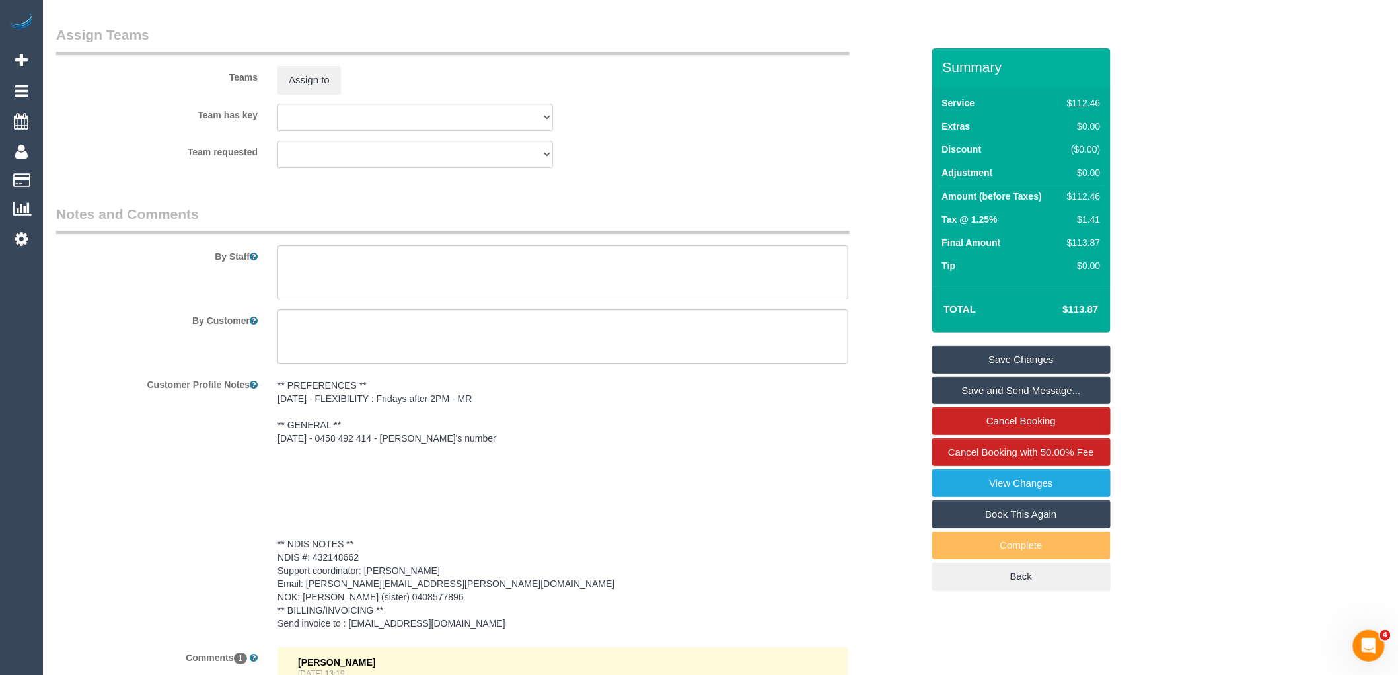
scroll to position [1462, 0]
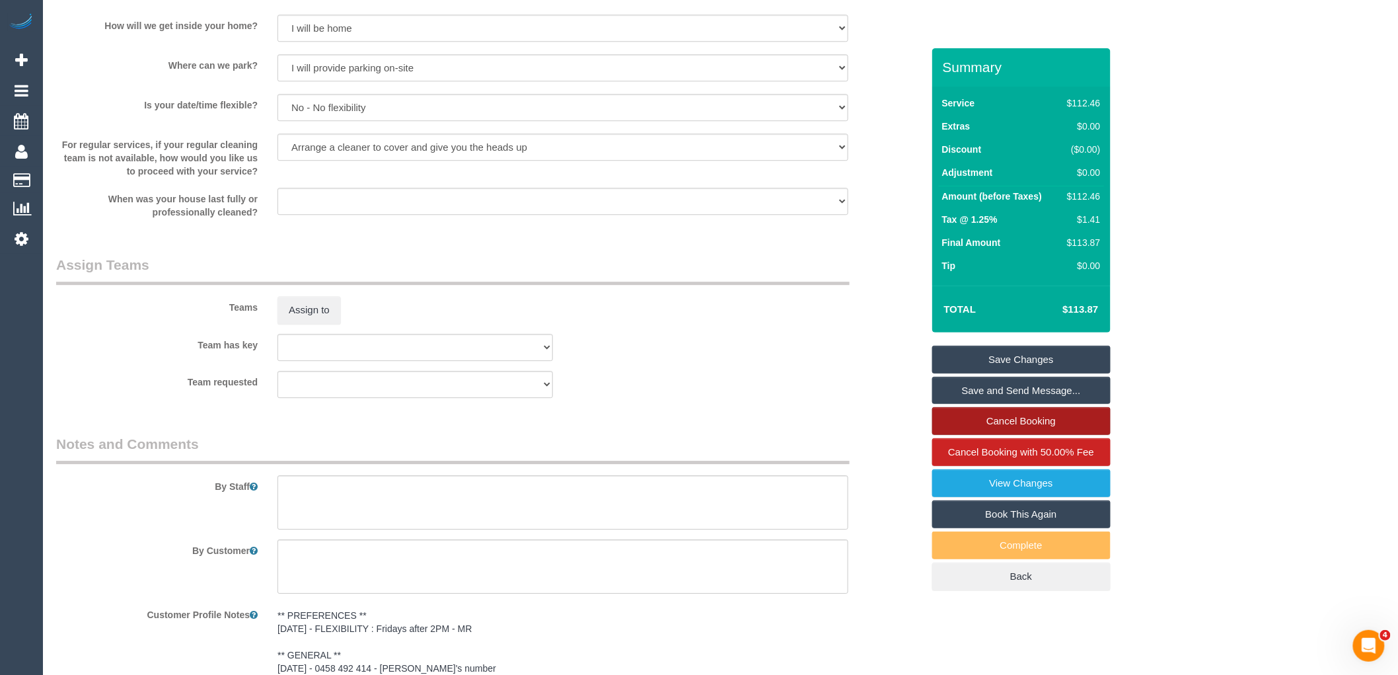
click at [1057, 414] on link "Cancel Booking" at bounding box center [1021, 421] width 178 height 28
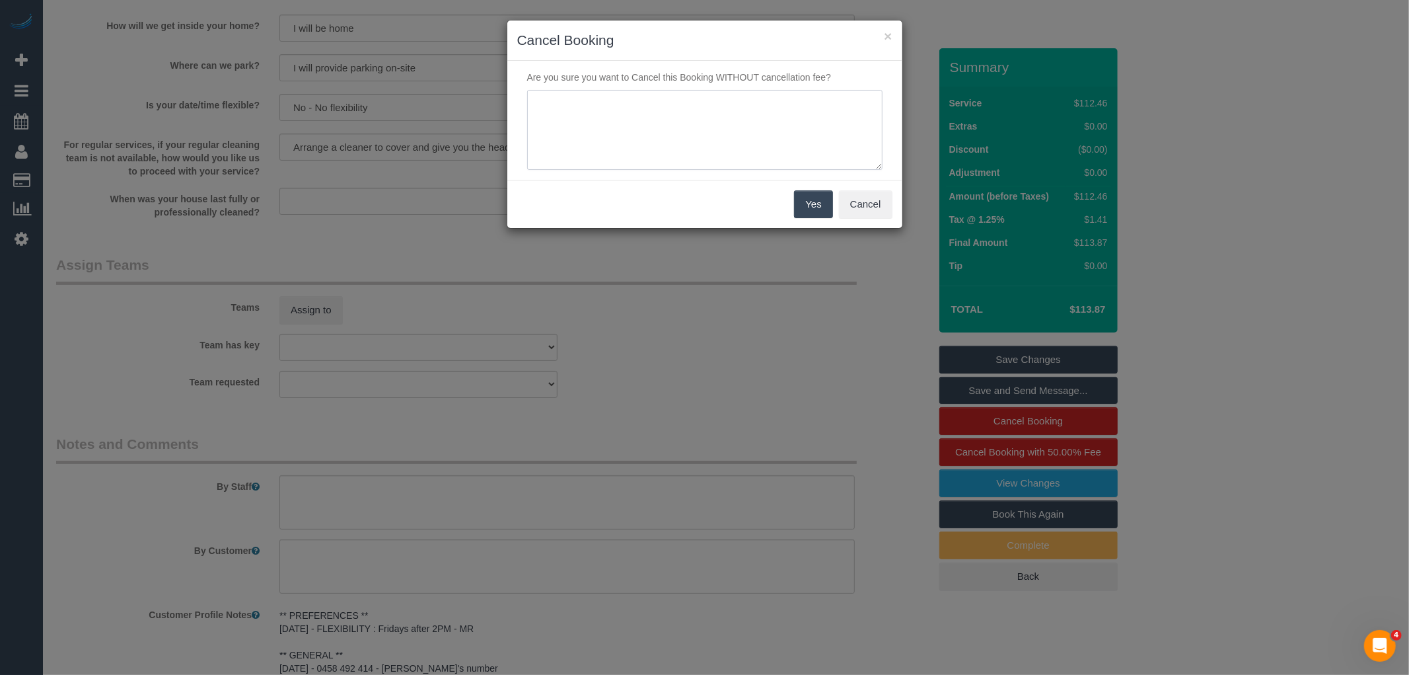
click at [663, 113] on textarea at bounding box center [704, 130] width 355 height 81
type textarea "Service never went ahead VC"
click at [810, 195] on button "Yes" at bounding box center [813, 204] width 38 height 28
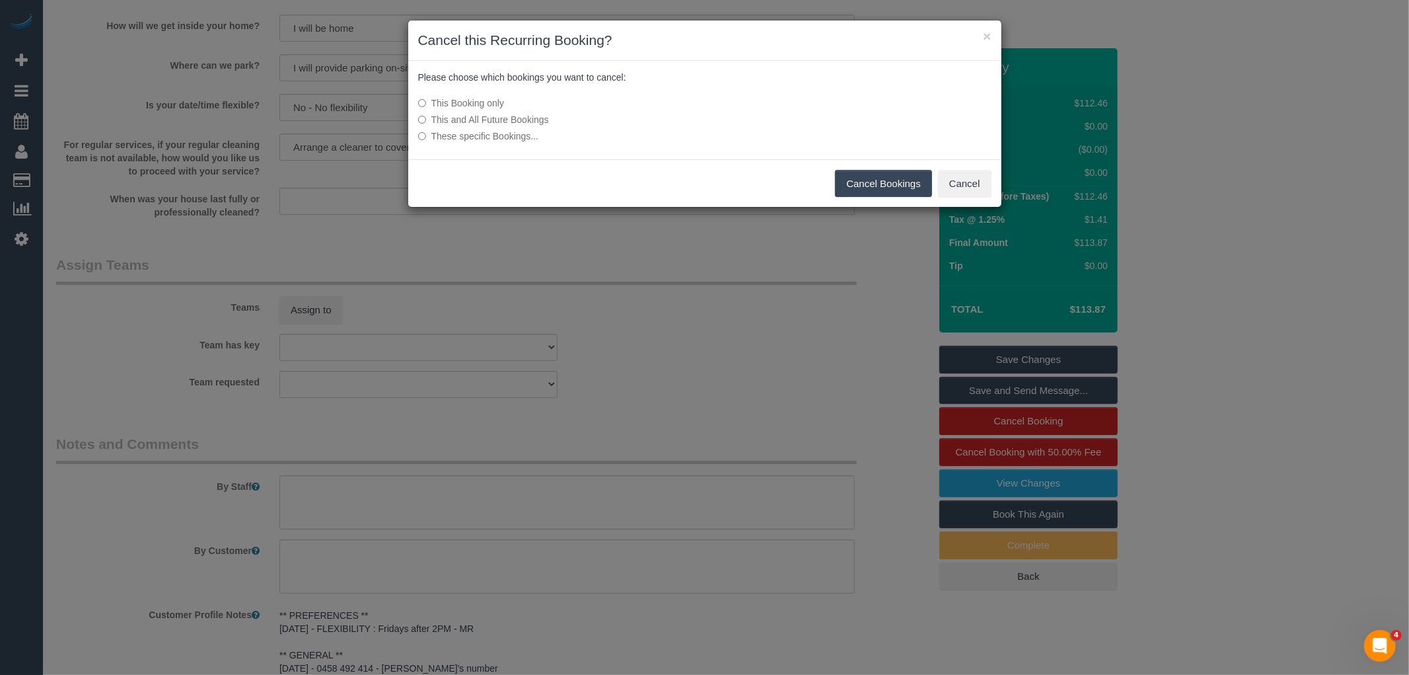
click at [895, 186] on button "Cancel Bookings" at bounding box center [883, 184] width 97 height 28
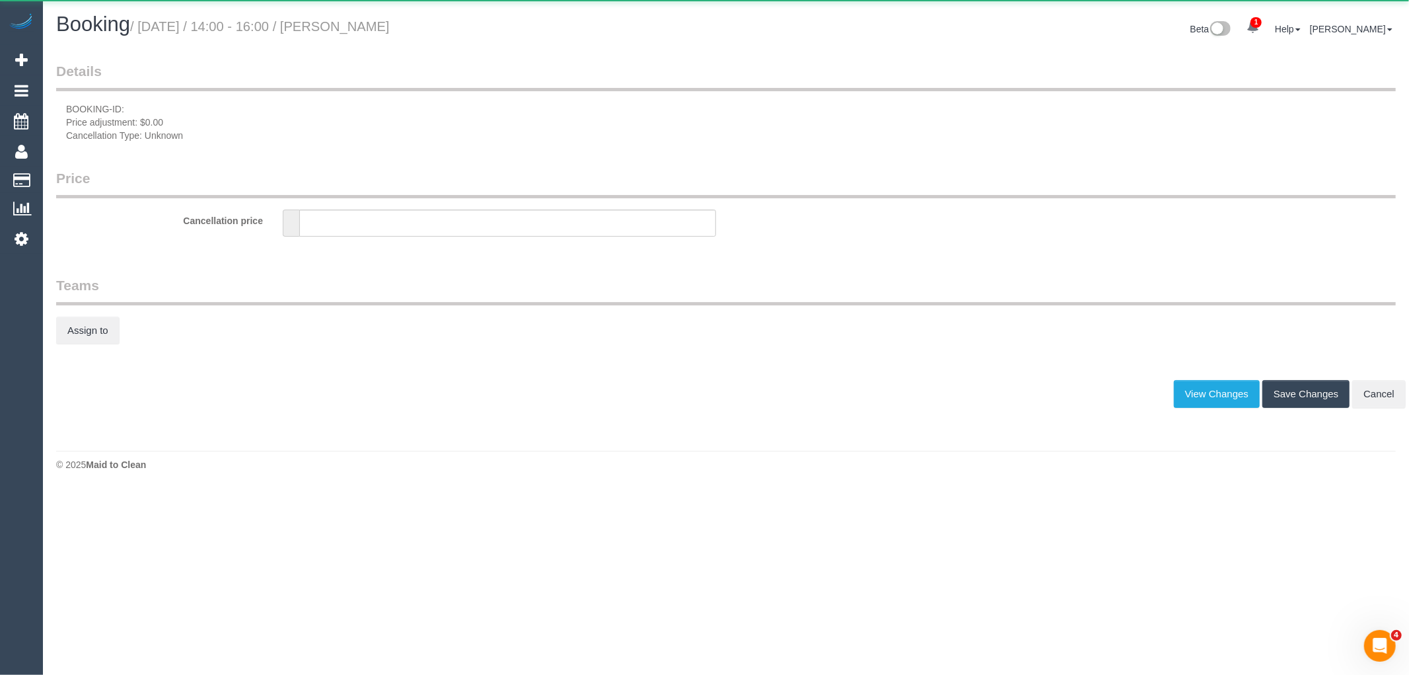
type input "0"
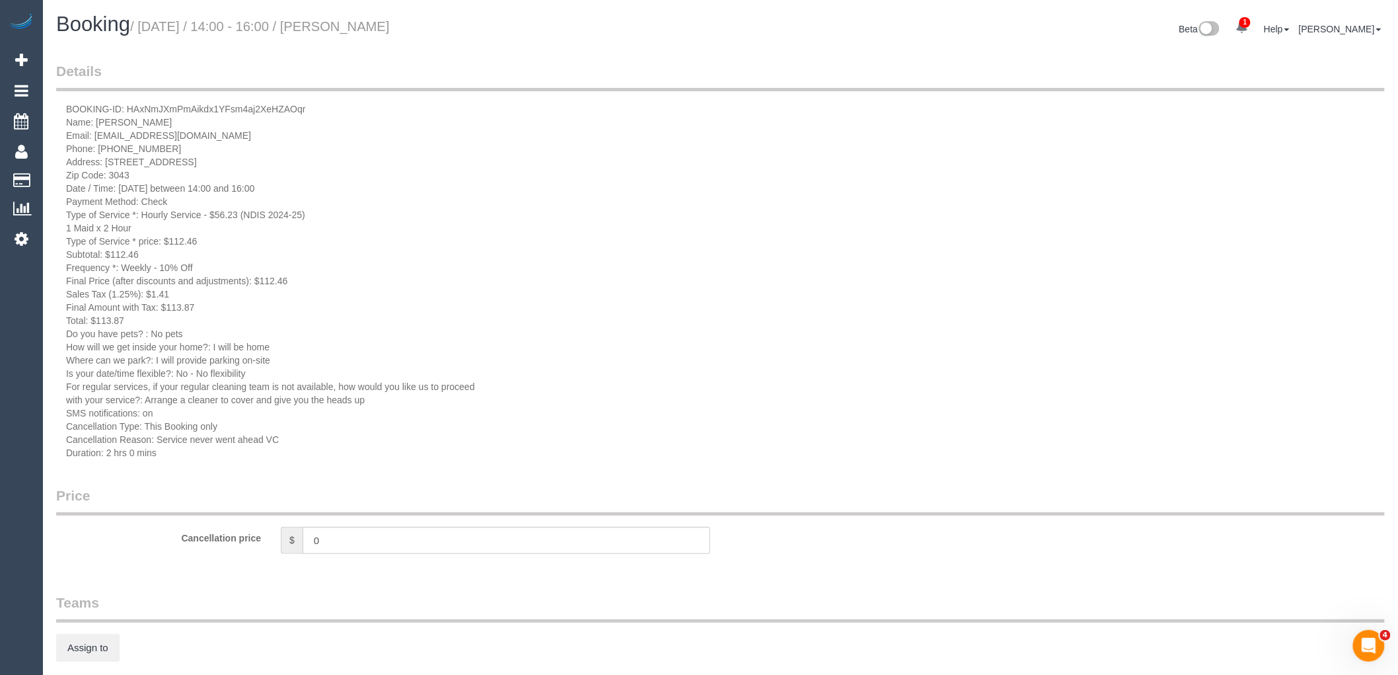
drag, startPoint x: 430, startPoint y: 24, endPoint x: 327, endPoint y: 24, distance: 103.1
click at [327, 24] on h1 "Booking / May 02, 2025 / 14:00 - 16:00 / Michael Waters" at bounding box center [383, 24] width 655 height 22
copy small "Michael Waters"
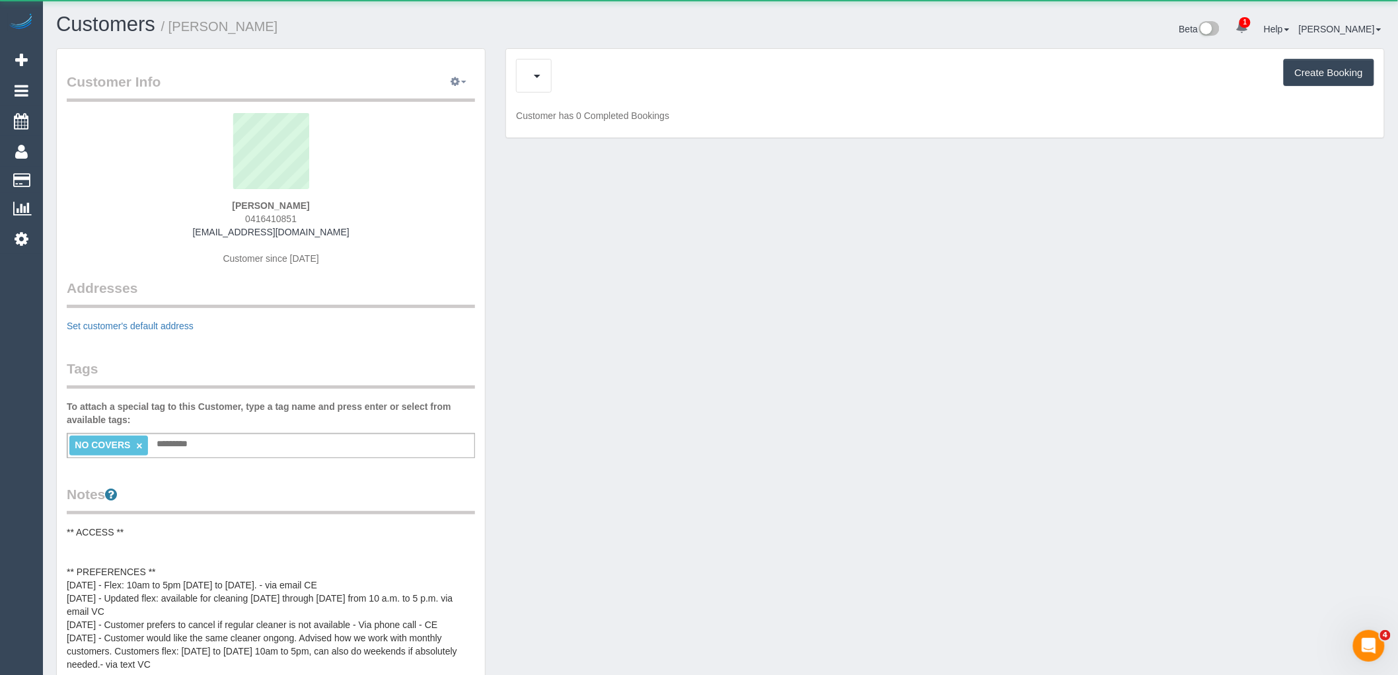
click at [463, 81] on button "button" at bounding box center [458, 82] width 33 height 20
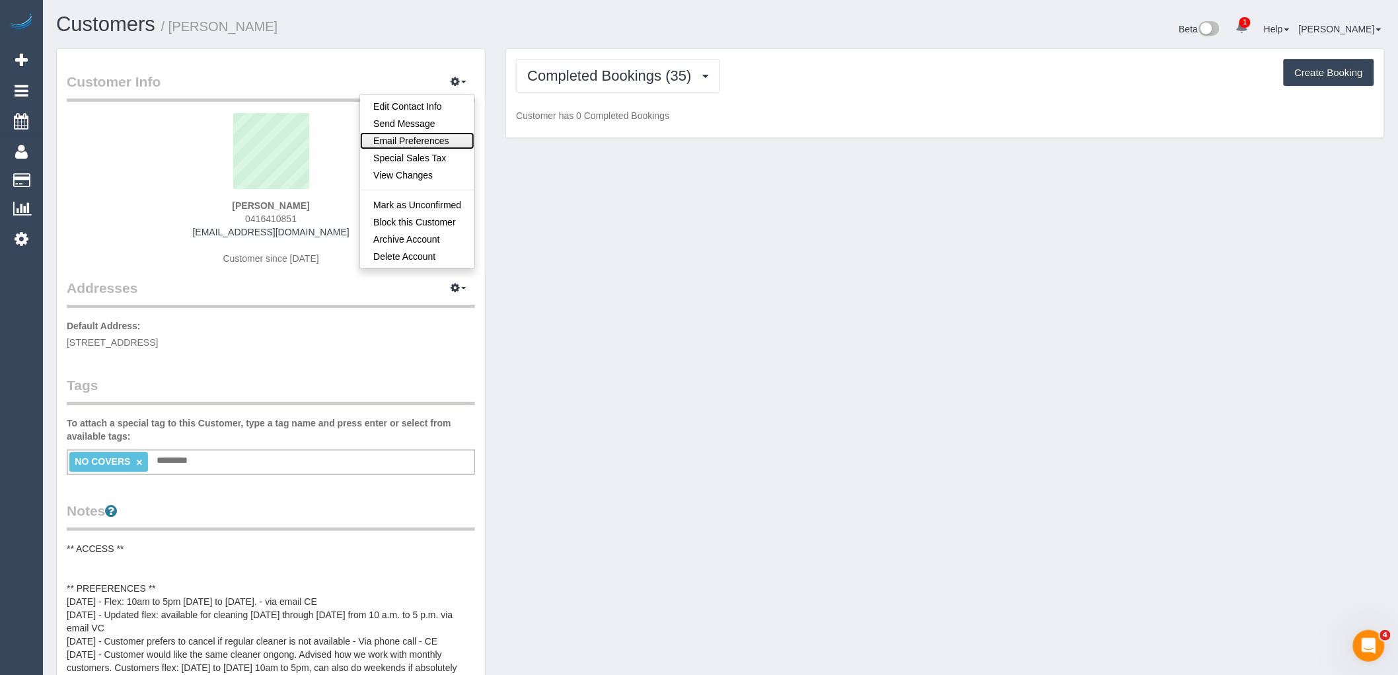
click at [432, 133] on link "Email Preferences" at bounding box center [417, 140] width 114 height 17
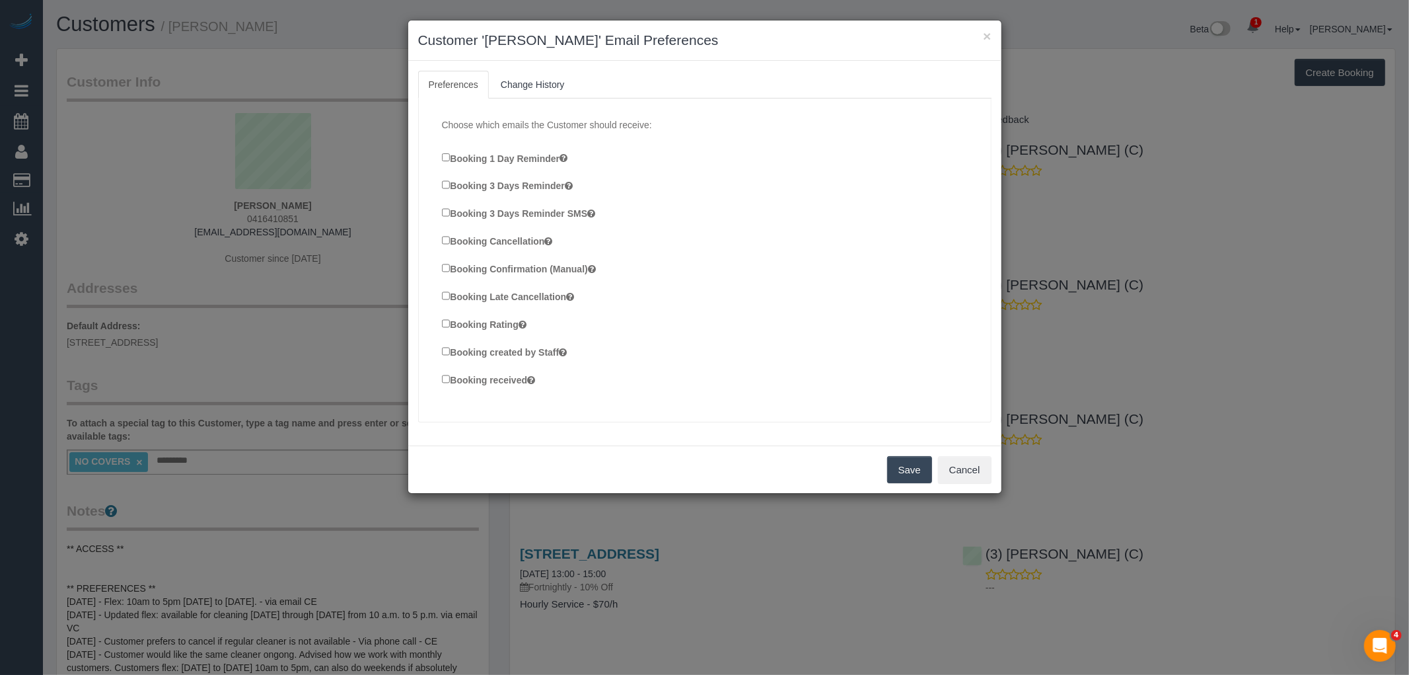
click at [908, 460] on button "Save" at bounding box center [909, 470] width 45 height 28
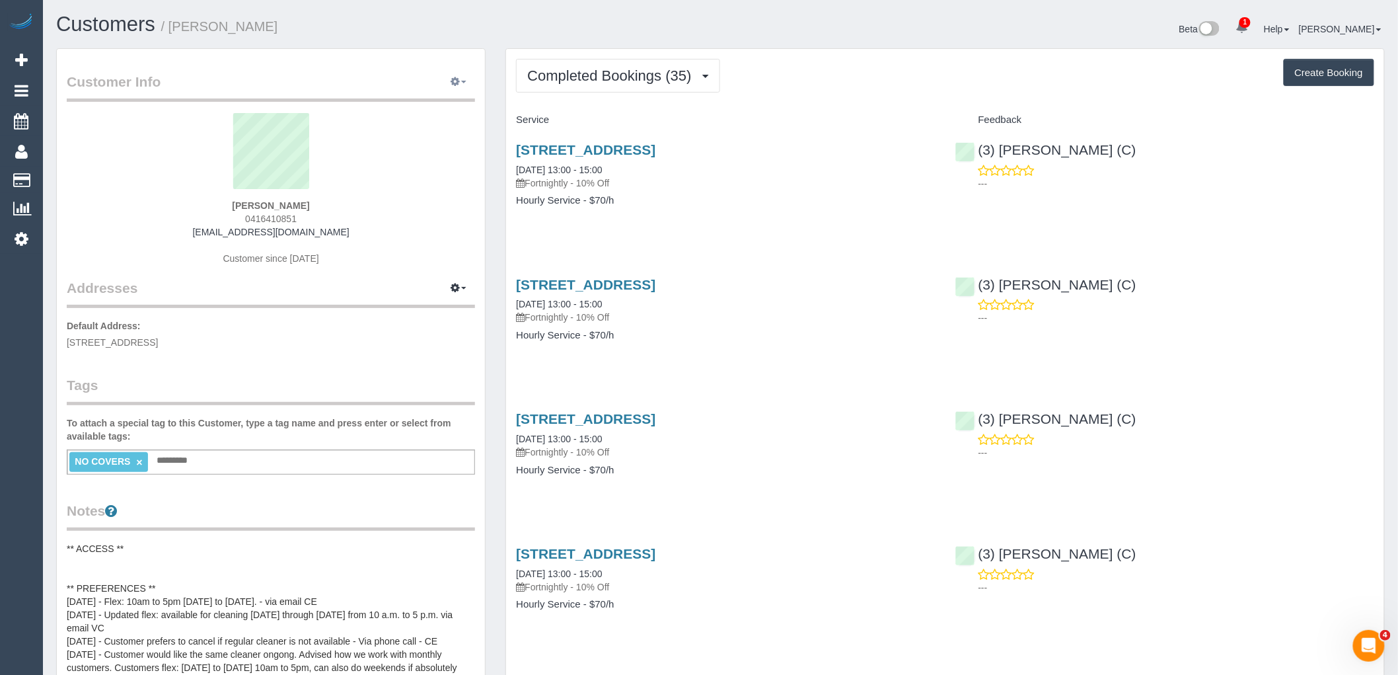
click at [452, 82] on icon "button" at bounding box center [455, 81] width 9 height 8
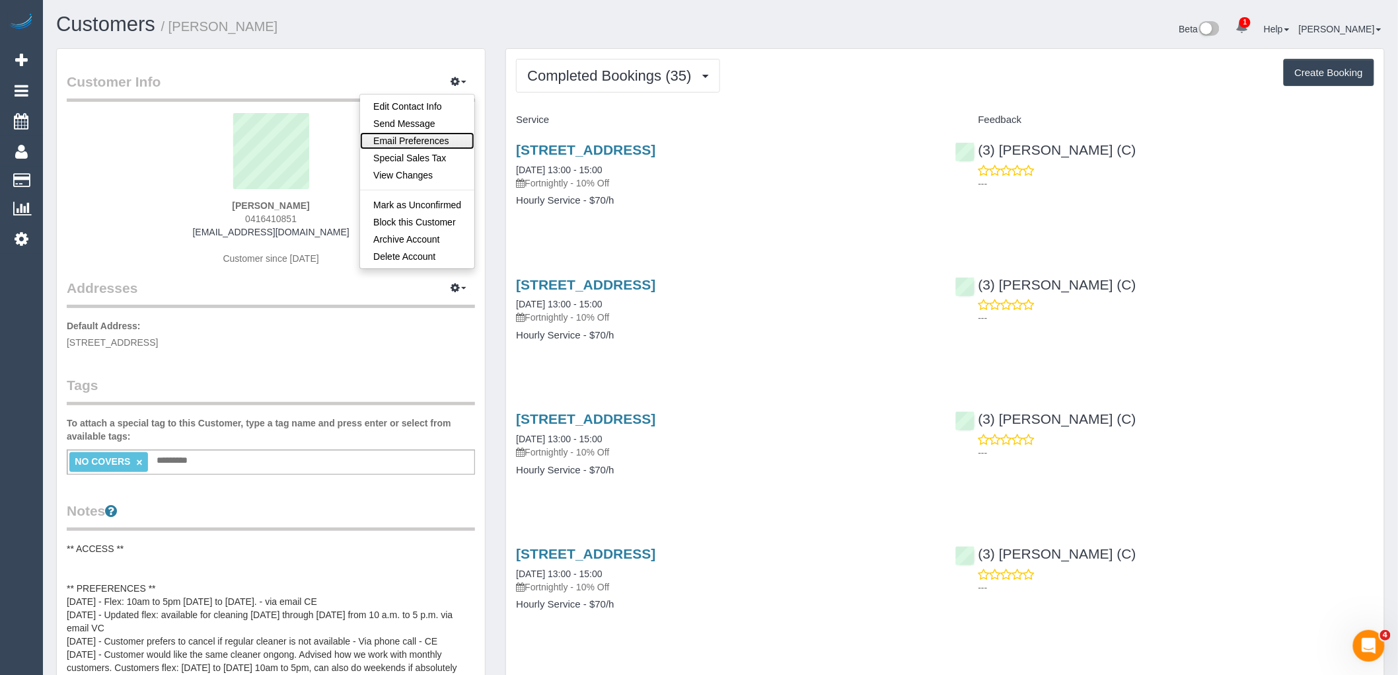
click at [445, 137] on link "Email Preferences" at bounding box center [417, 140] width 114 height 17
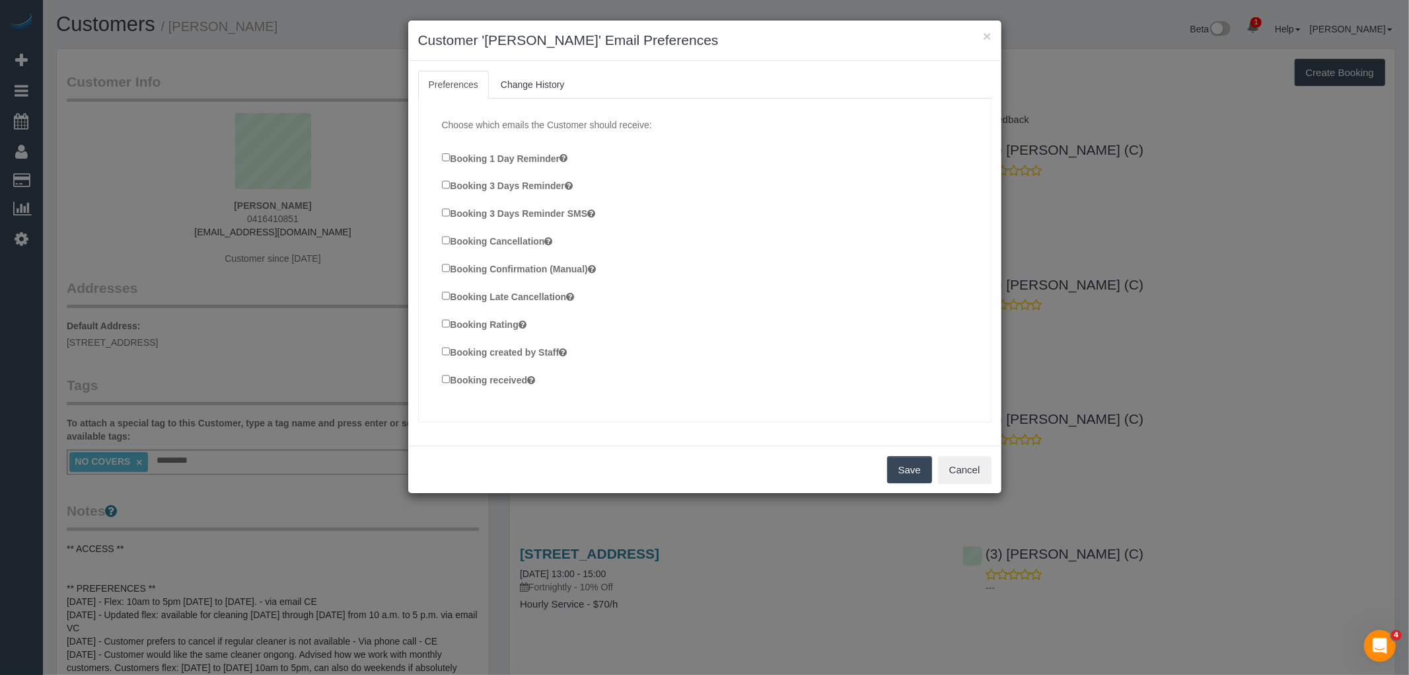
click at [904, 472] on button "Save" at bounding box center [909, 470] width 45 height 28
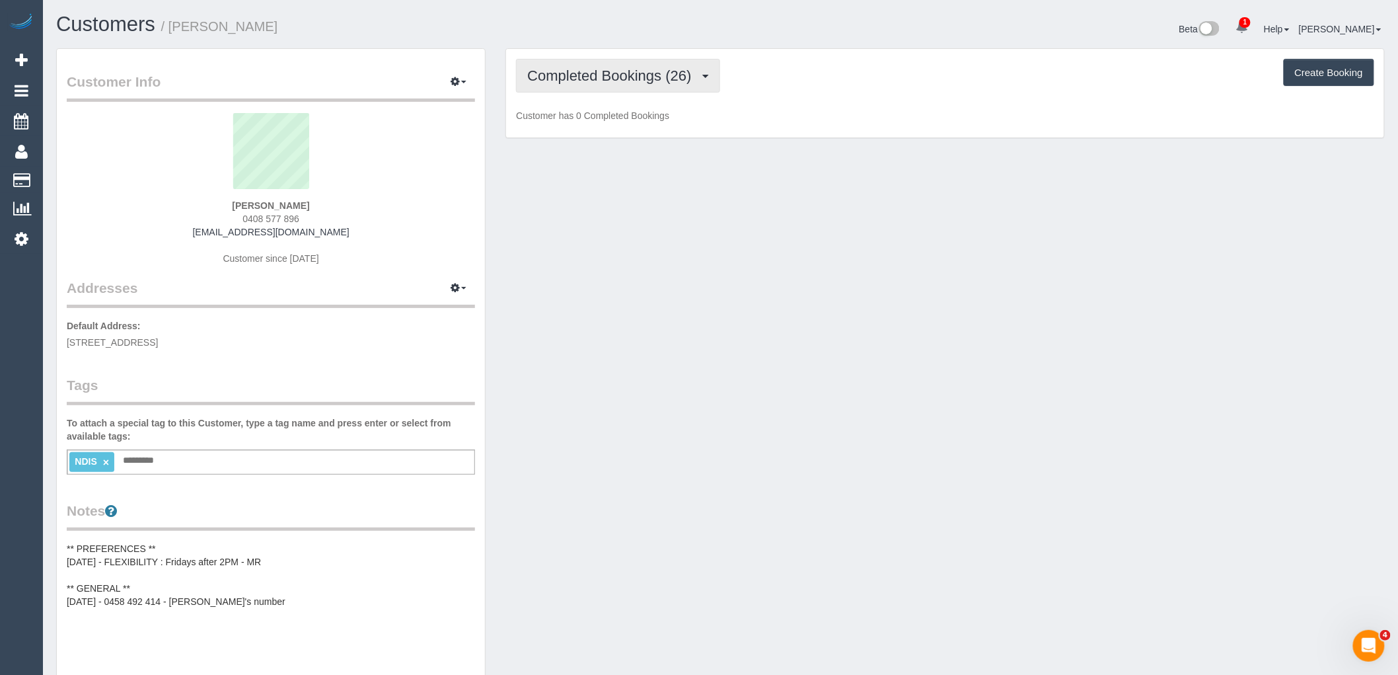
click at [625, 74] on span "Completed Bookings (26)" at bounding box center [612, 75] width 170 height 17
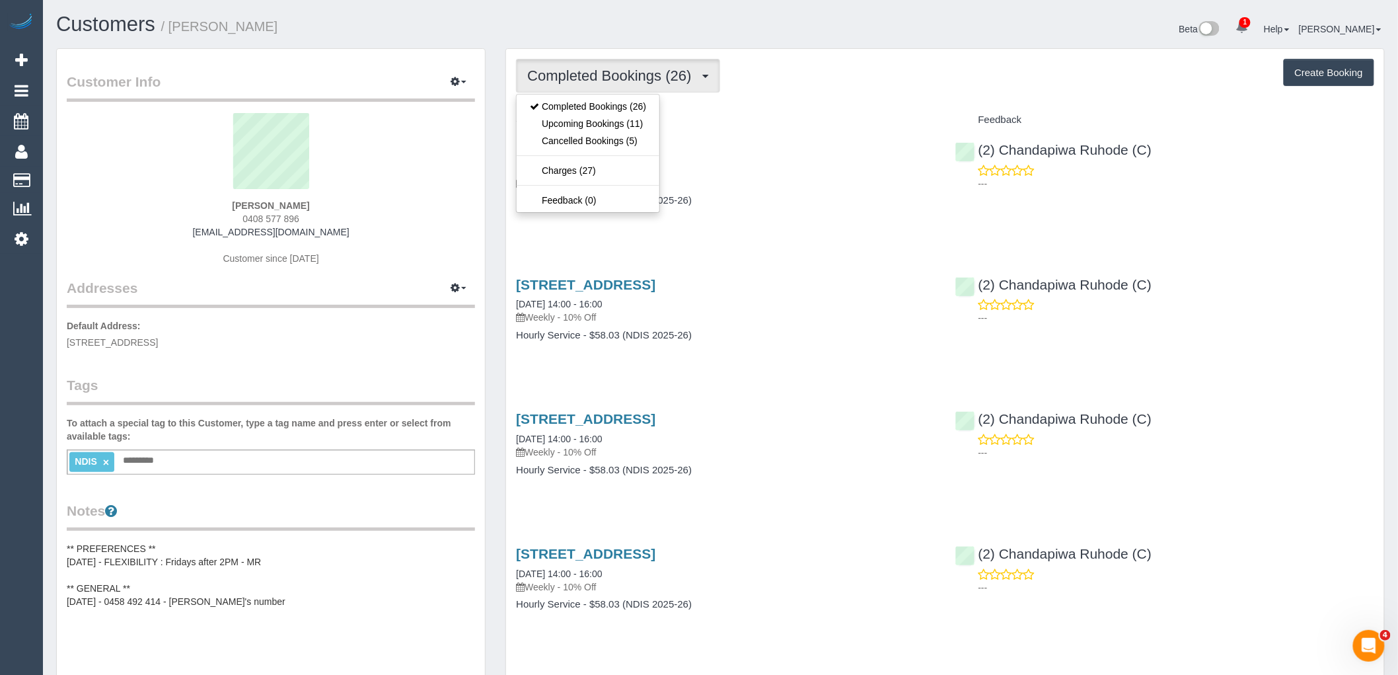
click at [821, 162] on div "[STREET_ADDRESS] [DATE] 14:00 - 16:00 Weekly - 10% Off" at bounding box center [725, 166] width 419 height 48
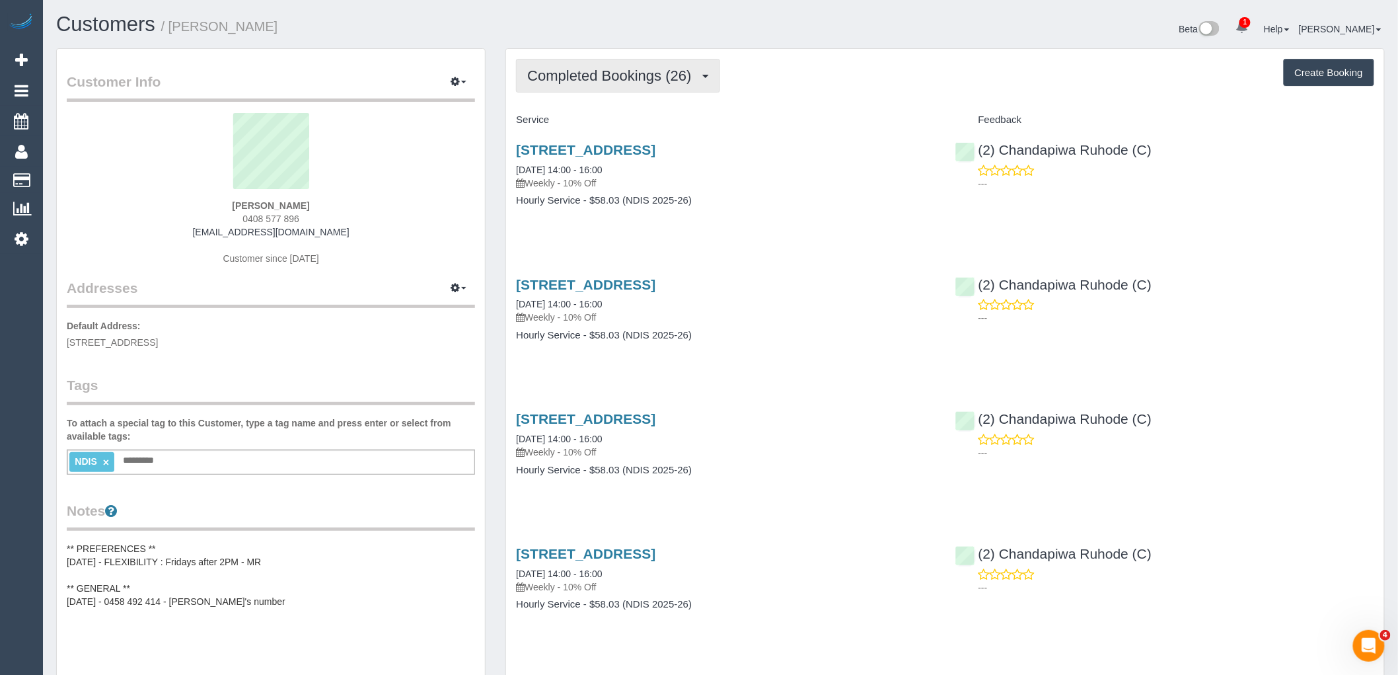
click at [580, 64] on button "Completed Bookings (26)" at bounding box center [617, 76] width 203 height 34
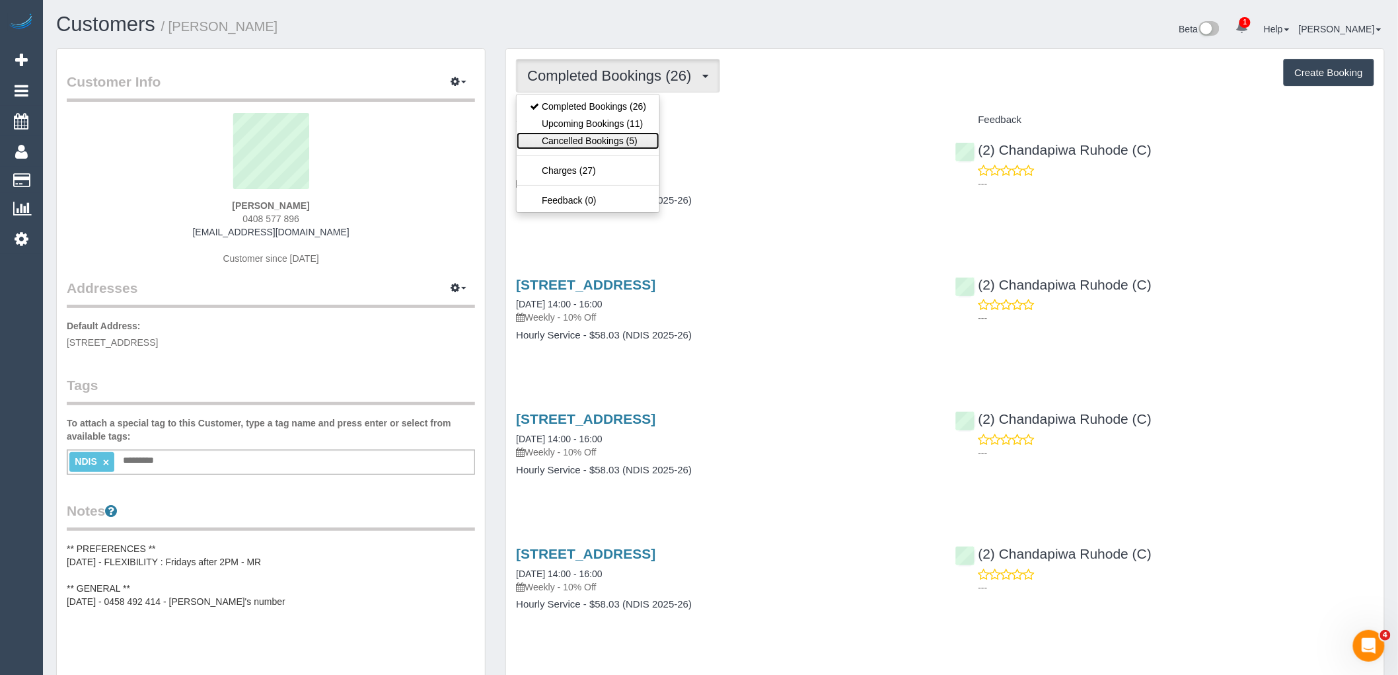
click at [600, 142] on link "Cancelled Bookings (5)" at bounding box center [588, 140] width 143 height 17
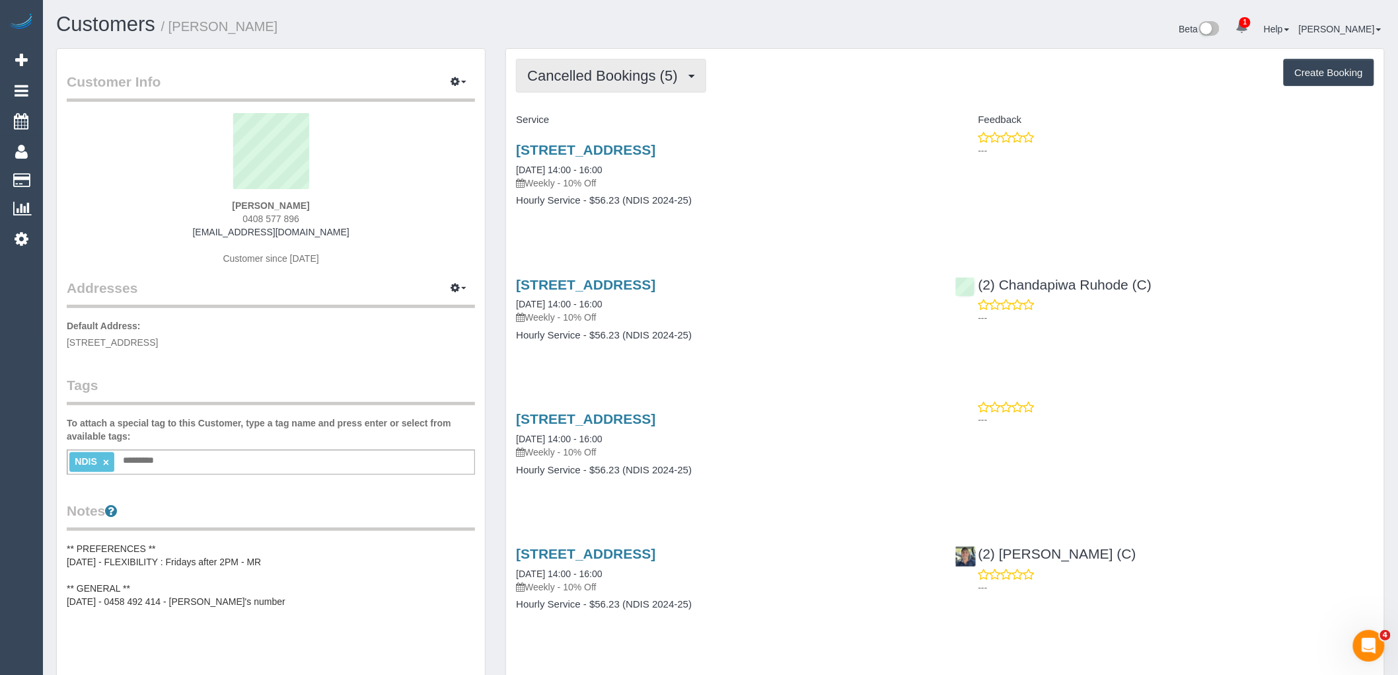
click at [620, 63] on button "Cancelled Bookings (5)" at bounding box center [611, 76] width 190 height 34
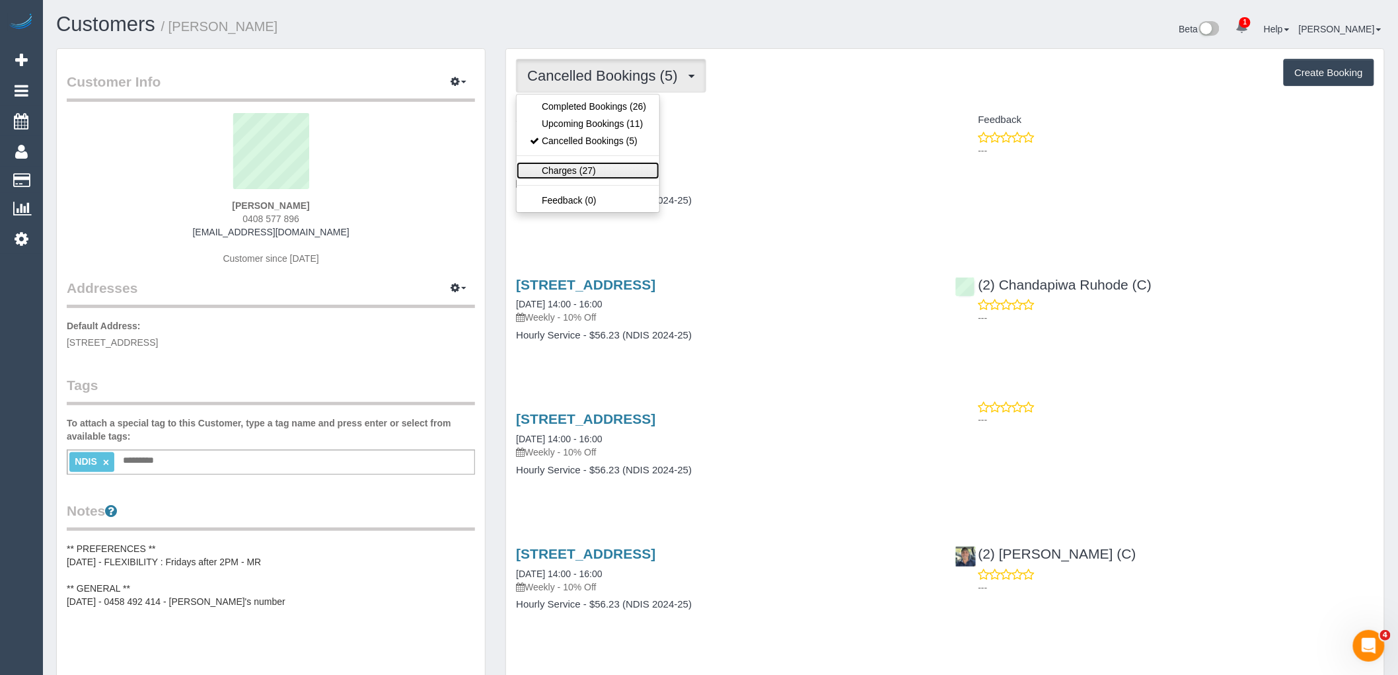
click at [632, 163] on link "Charges (27)" at bounding box center [588, 170] width 143 height 17
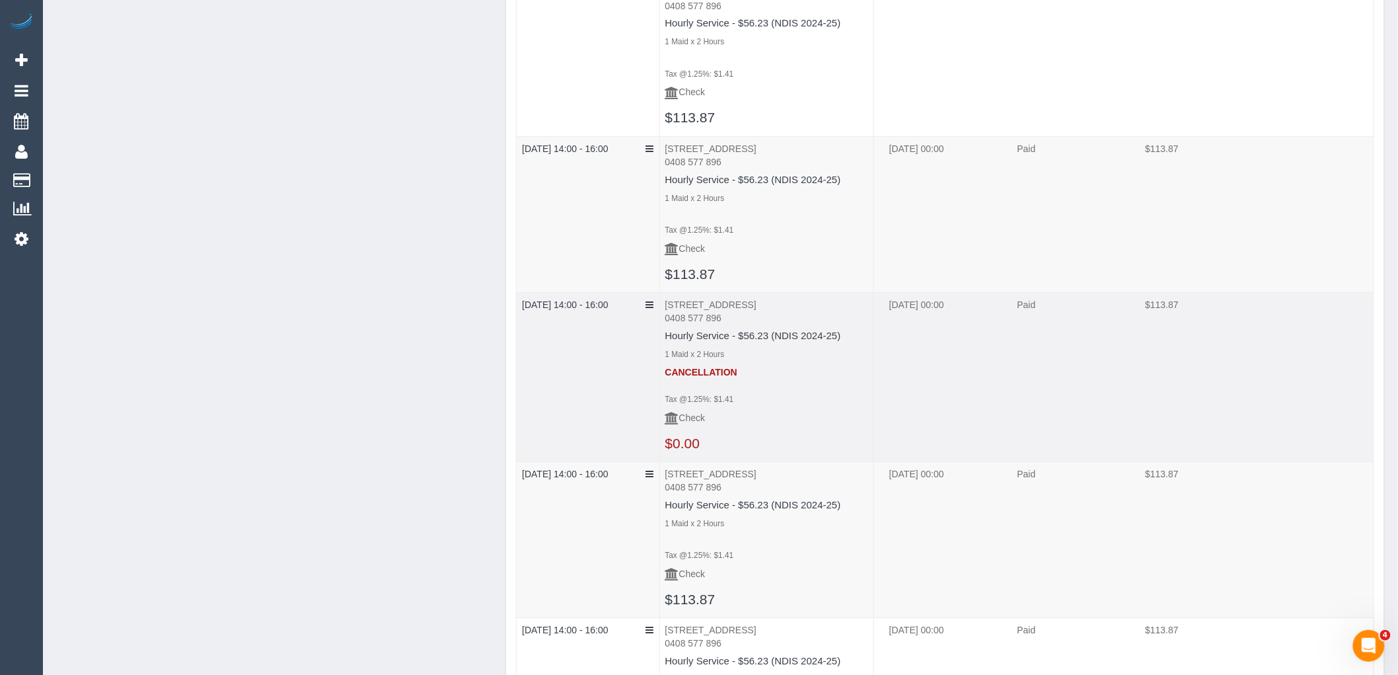
scroll to position [2202, 0]
